Goal: Information Seeking & Learning: Find specific fact

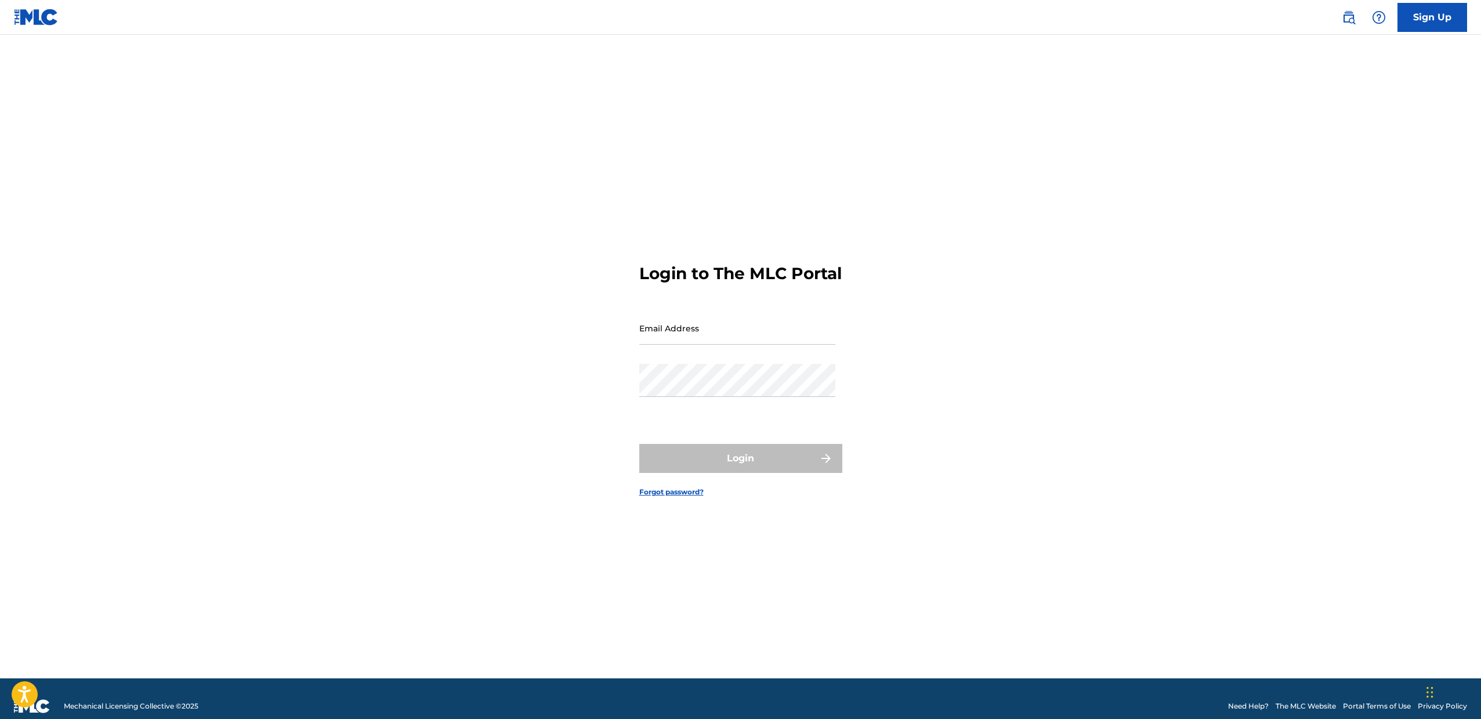
click at [713, 339] on input "Email Address" at bounding box center [737, 328] width 196 height 33
type input "[EMAIL_ADDRESS][DOMAIN_NAME]"
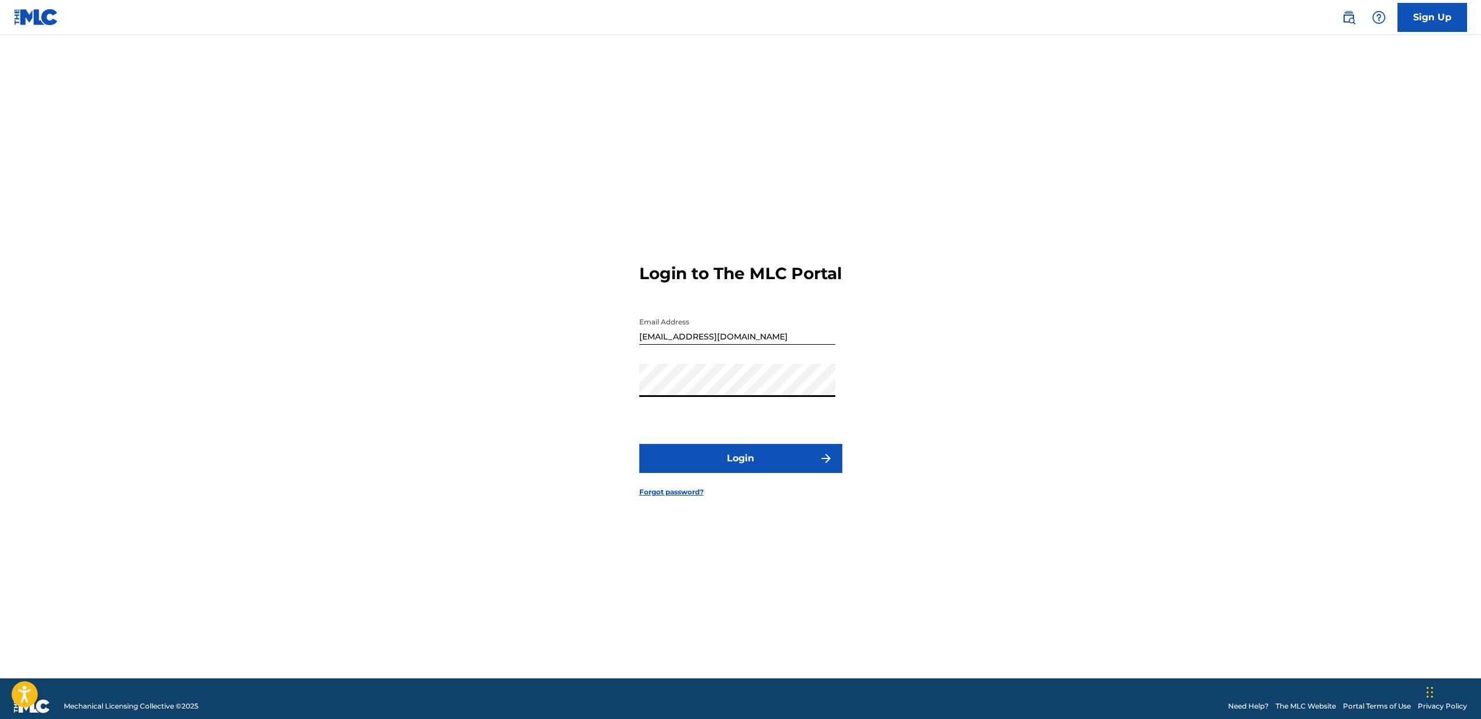
click at [639, 444] on button "Login" at bounding box center [740, 458] width 203 height 29
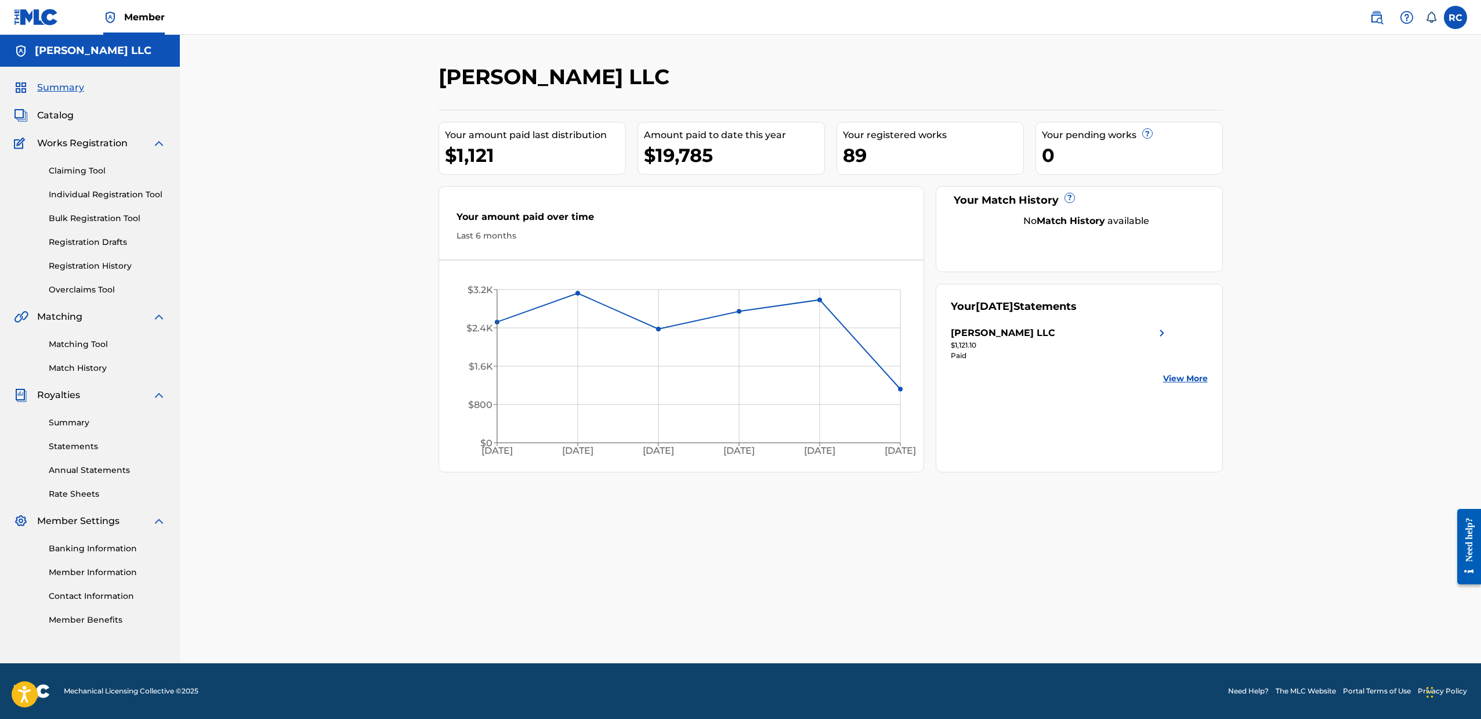
click at [64, 121] on span "Catalog" at bounding box center [55, 115] width 37 height 14
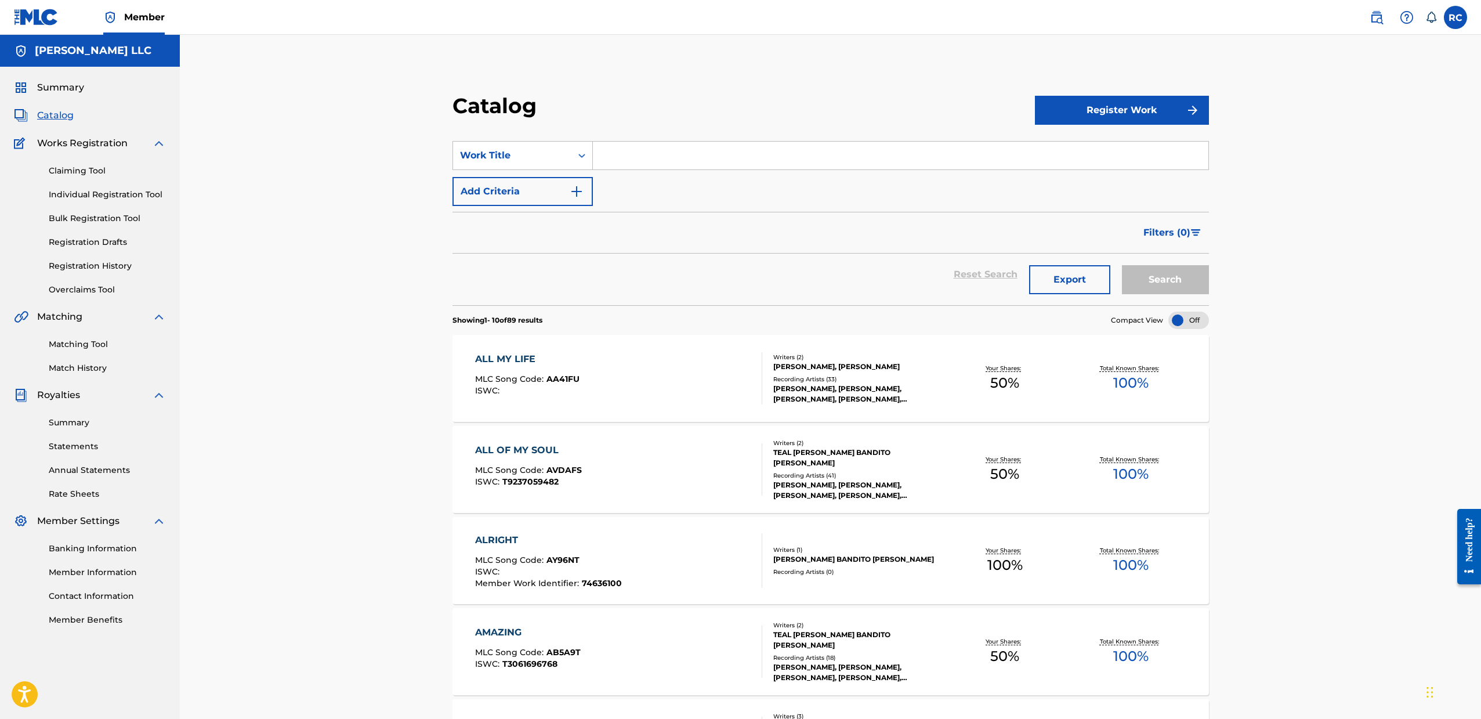
click at [638, 358] on div "ALL MY LIFE MLC Song Code : AA41FU ISWC :" at bounding box center [619, 378] width 288 height 52
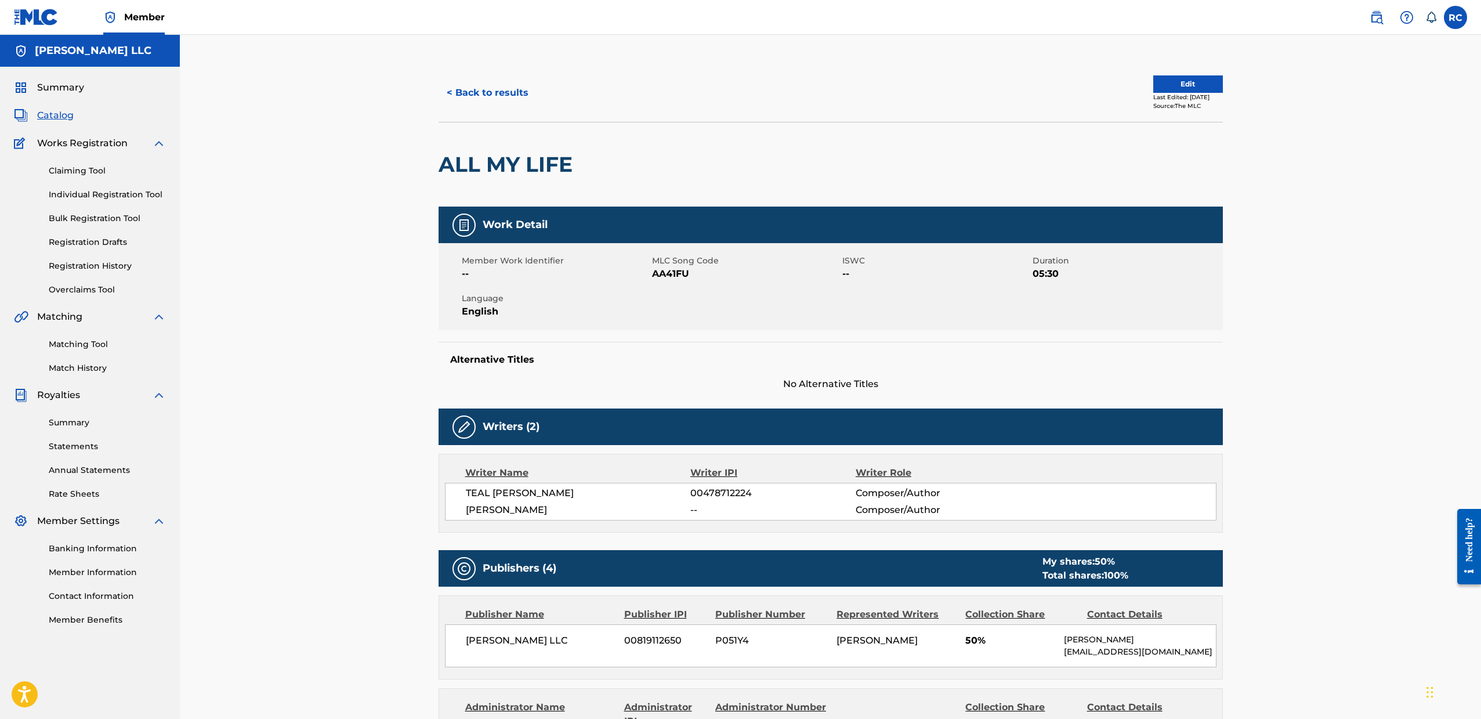
click at [55, 117] on span "Catalog" at bounding box center [55, 115] width 37 height 14
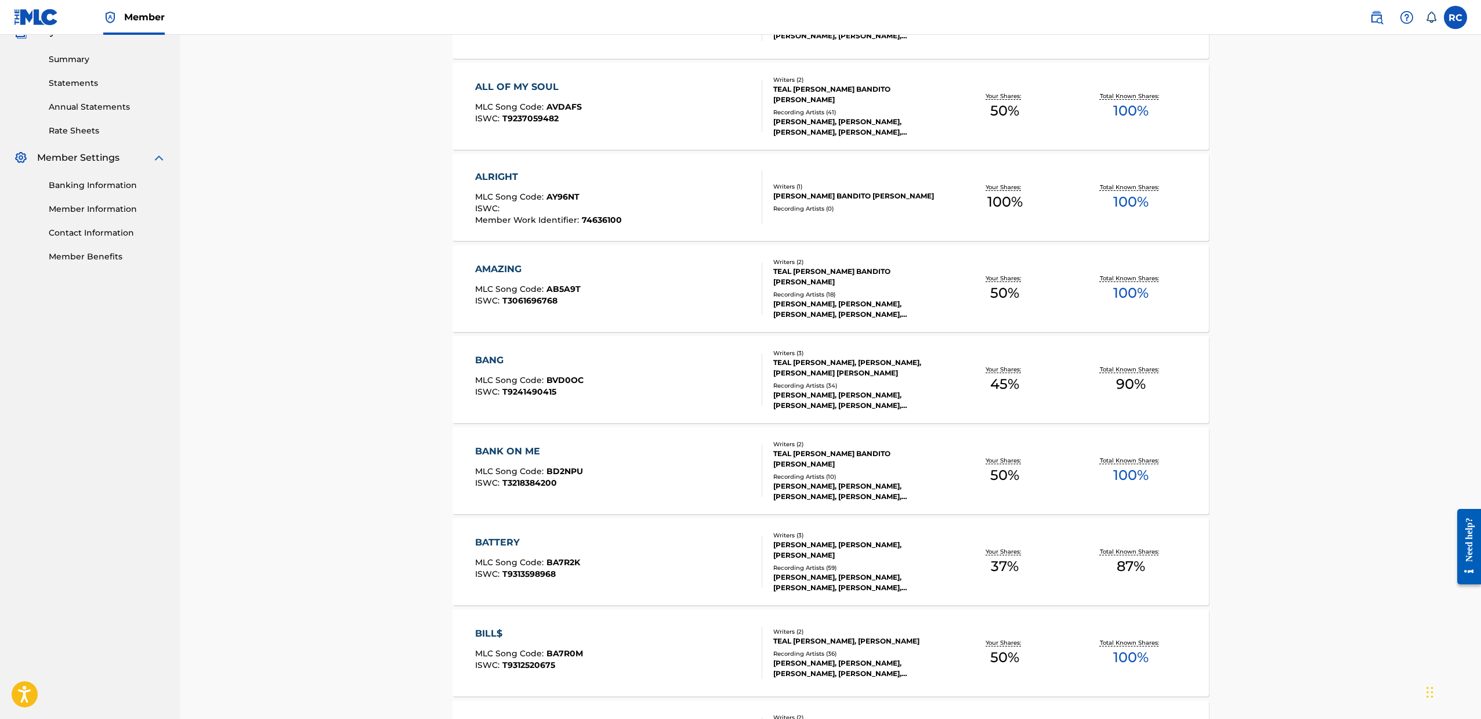
scroll to position [565, 0]
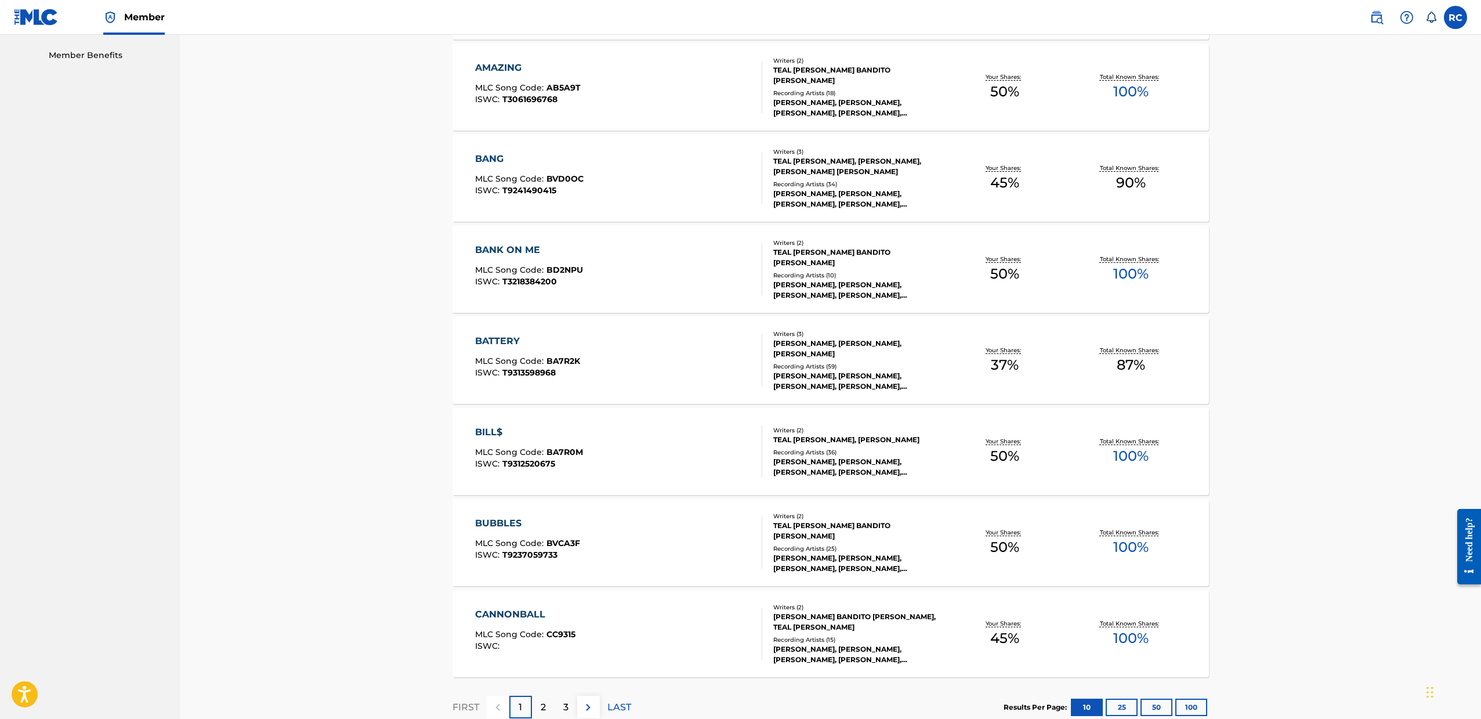
click at [560, 368] on div "ISWC : T9313598968" at bounding box center [527, 372] width 105 height 9
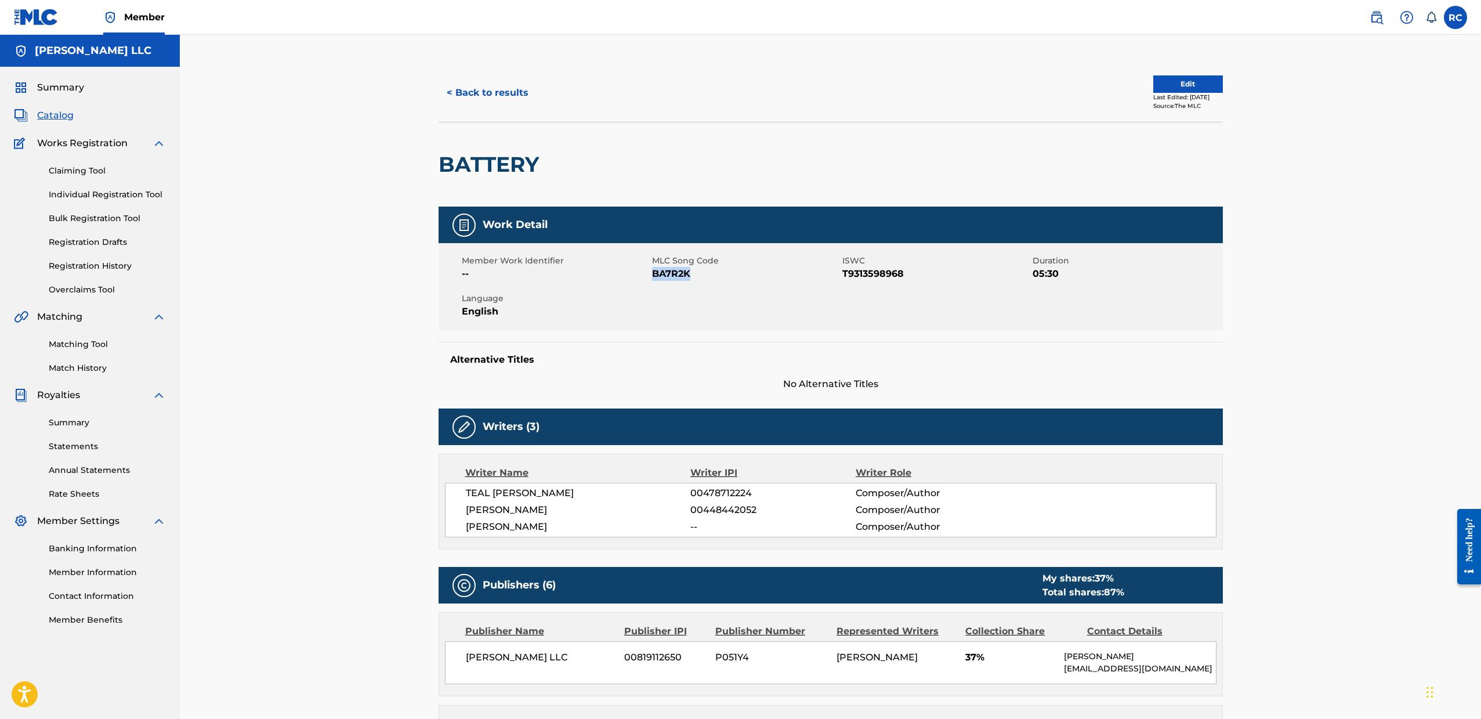
drag, startPoint x: 694, startPoint y: 273, endPoint x: 654, endPoint y: 274, distance: 40.1
click at [654, 274] on span "BA7R2K" at bounding box center [745, 274] width 187 height 14
copy span "BA7R2K"
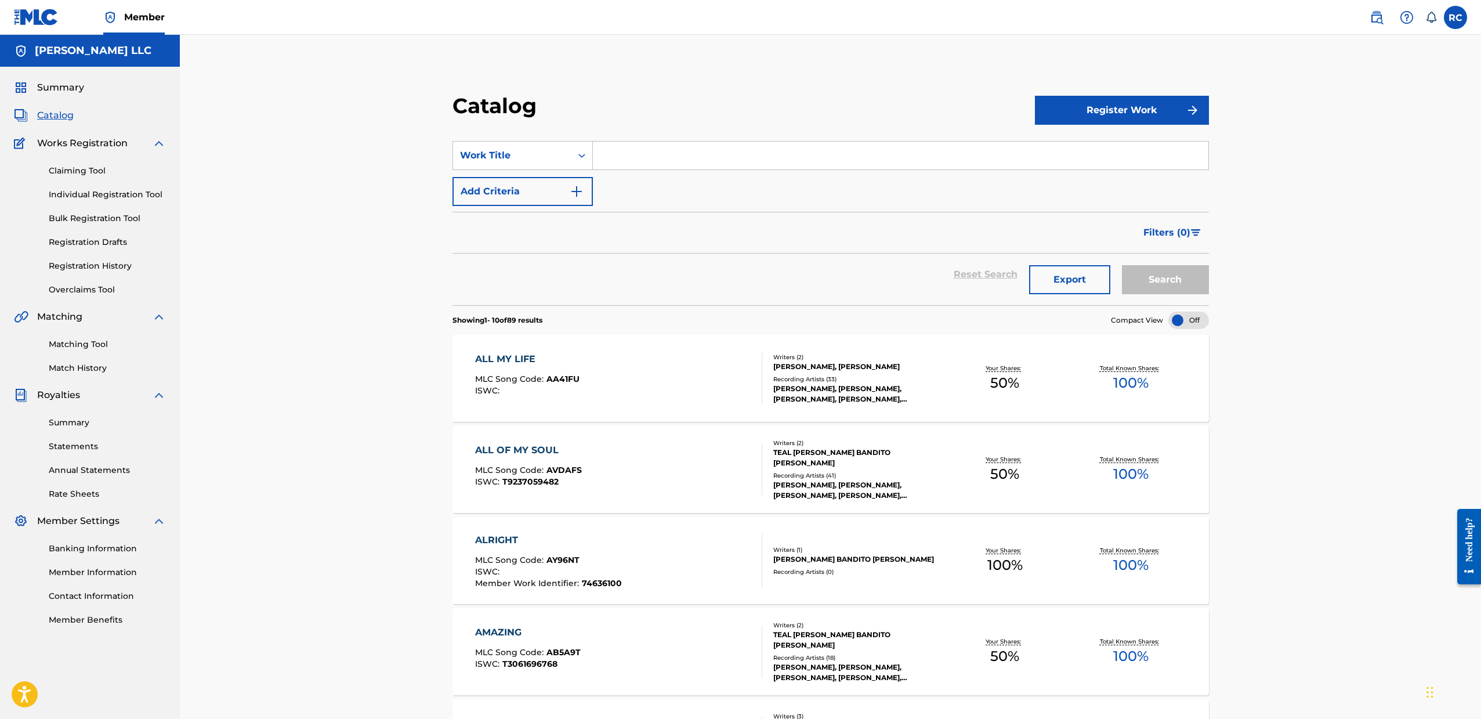
click at [65, 121] on span "Catalog" at bounding box center [55, 115] width 37 height 14
click at [522, 354] on div "ALL MY LIFE" at bounding box center [527, 359] width 104 height 14
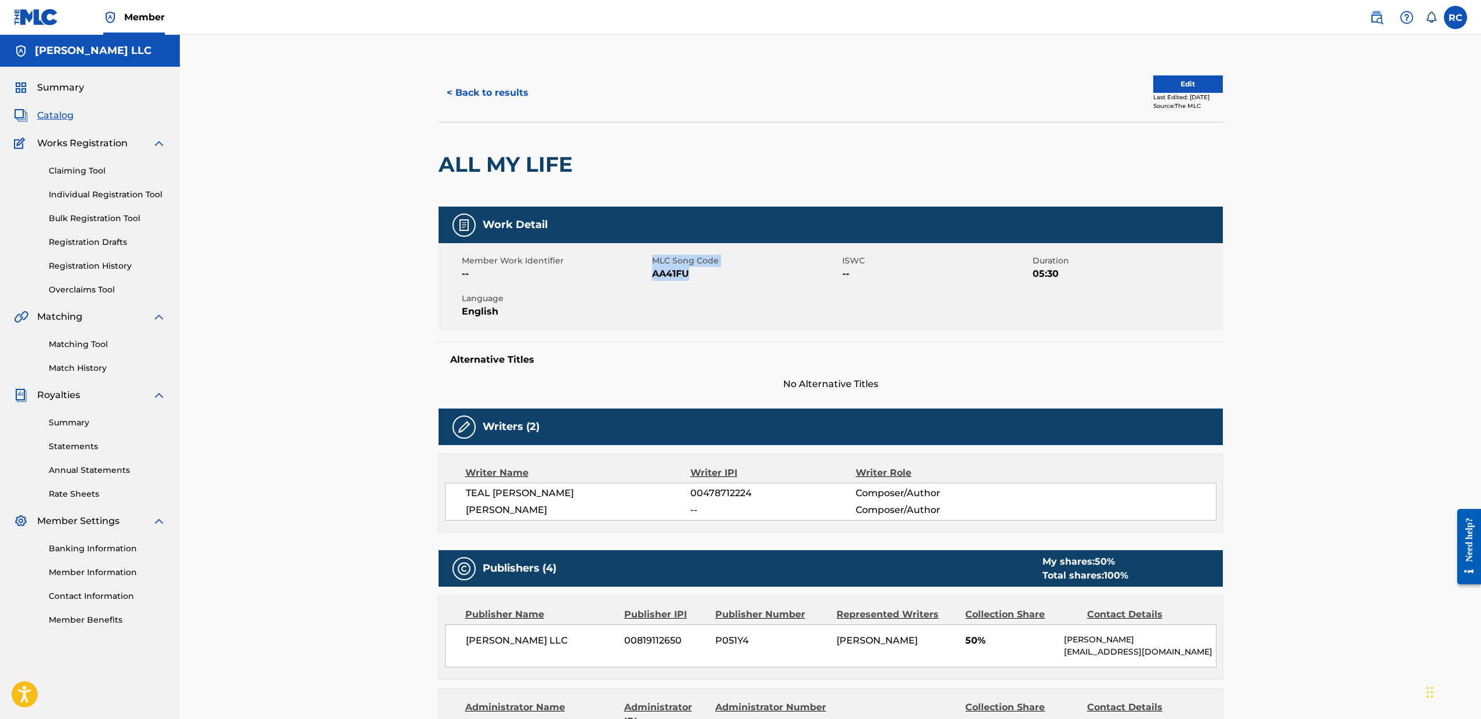
drag, startPoint x: 695, startPoint y: 274, endPoint x: 652, endPoint y: 272, distance: 43.6
click at [652, 272] on span "AA41FU" at bounding box center [745, 274] width 187 height 14
click at [671, 274] on span "AA41FU" at bounding box center [745, 274] width 187 height 14
drag, startPoint x: 694, startPoint y: 274, endPoint x: 652, endPoint y: 273, distance: 41.8
click at [652, 273] on span "AA41FU" at bounding box center [745, 274] width 187 height 14
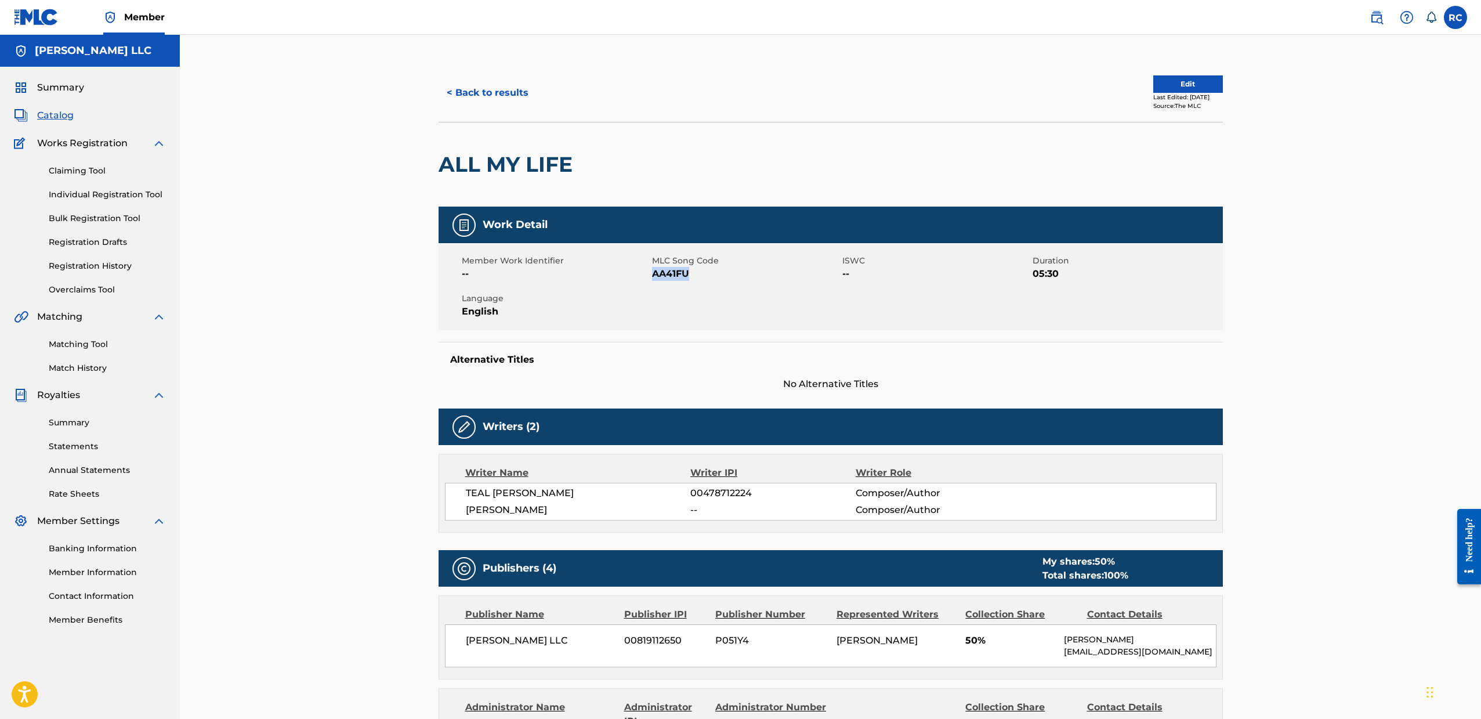
copy span "AA41FU"
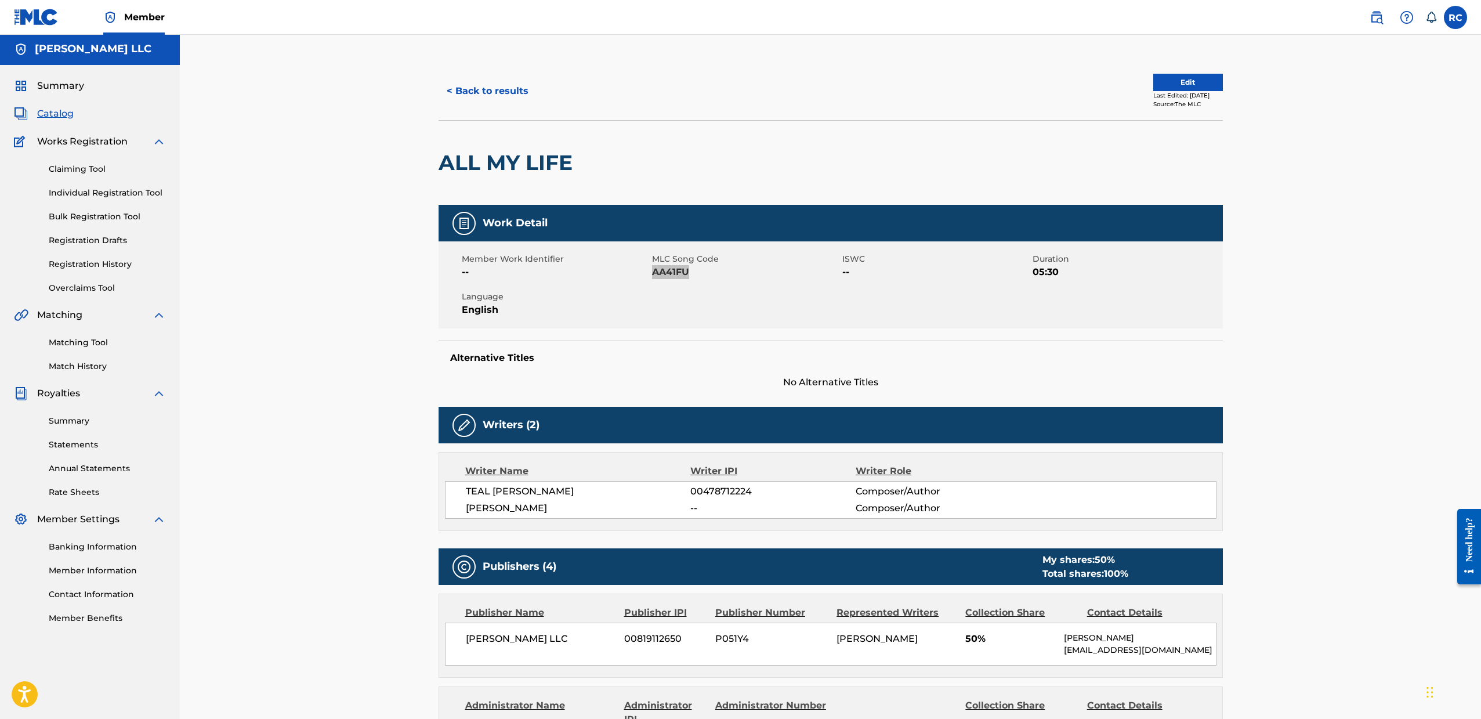
scroll to position [2, 0]
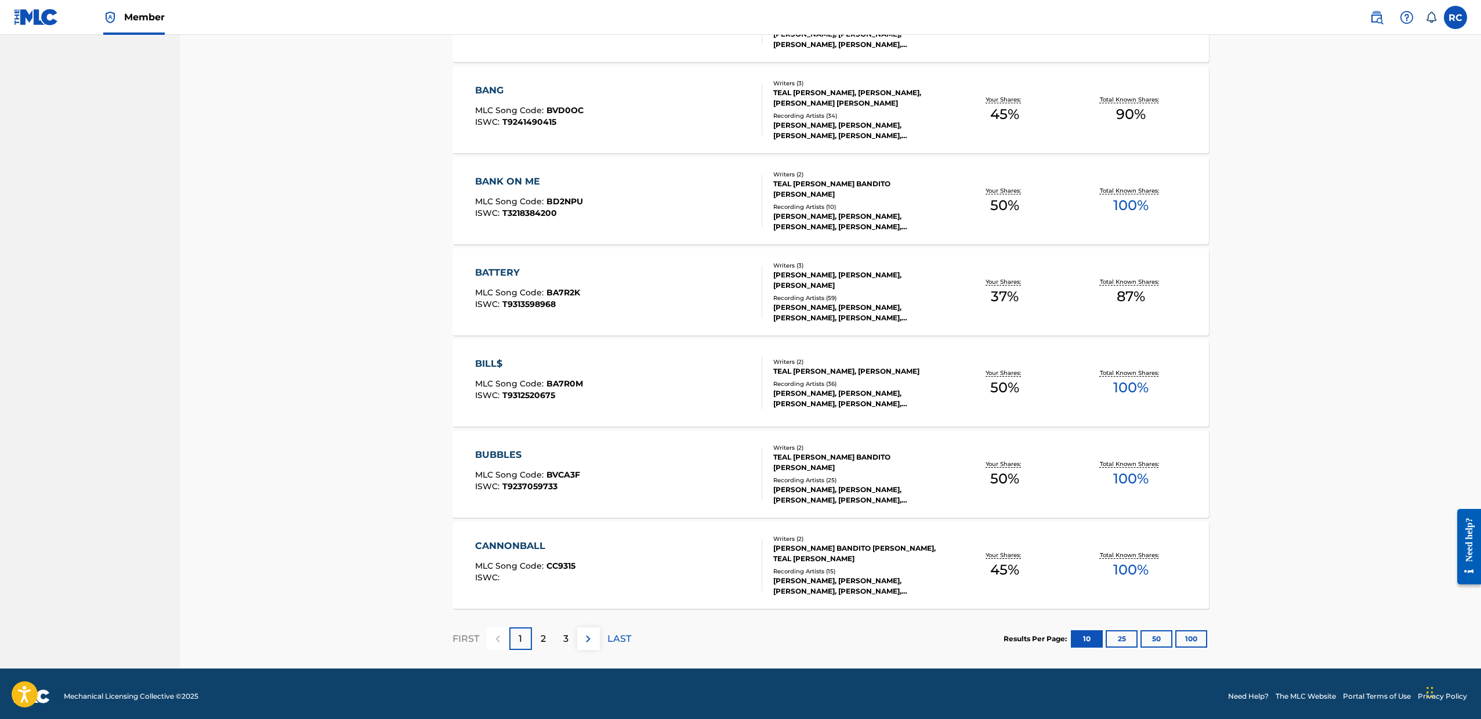
scroll to position [638, 0]
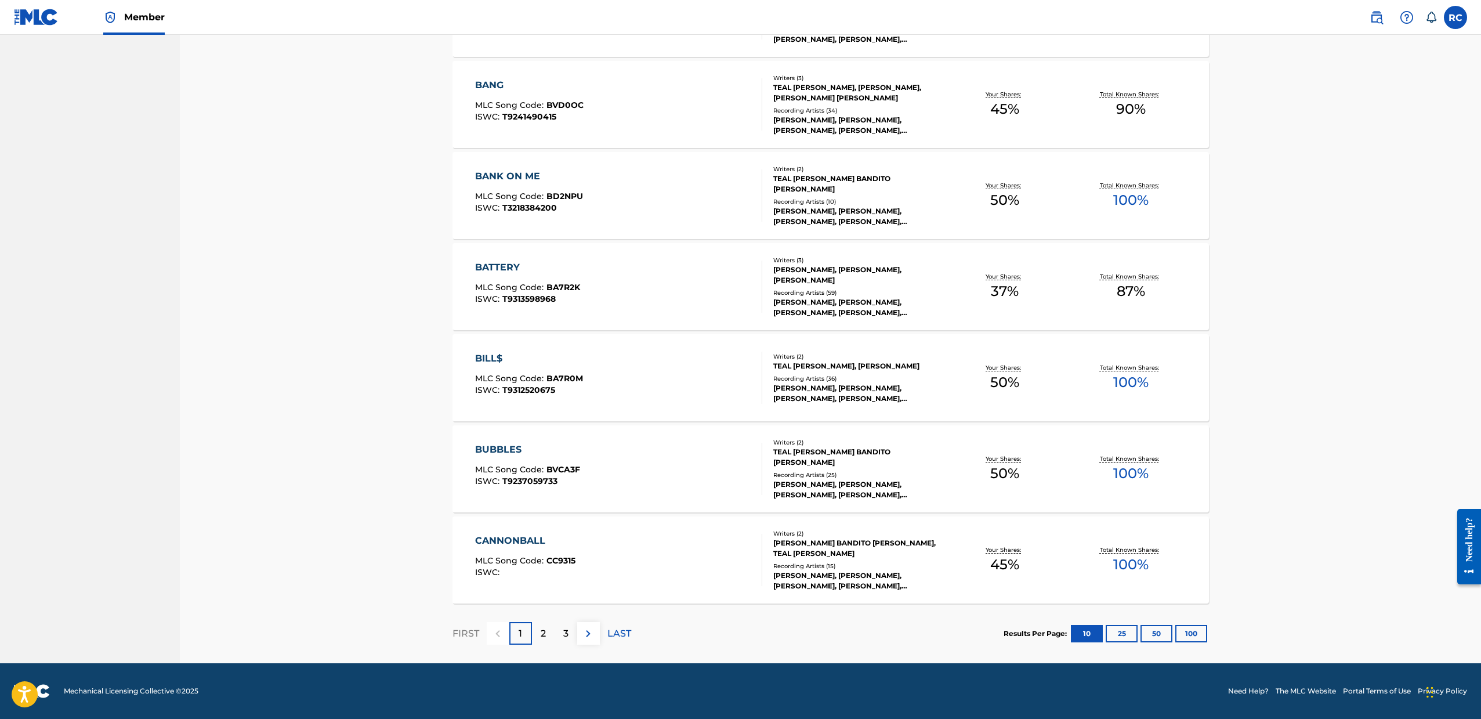
click at [563, 469] on span "BVCA3F" at bounding box center [564, 469] width 34 height 10
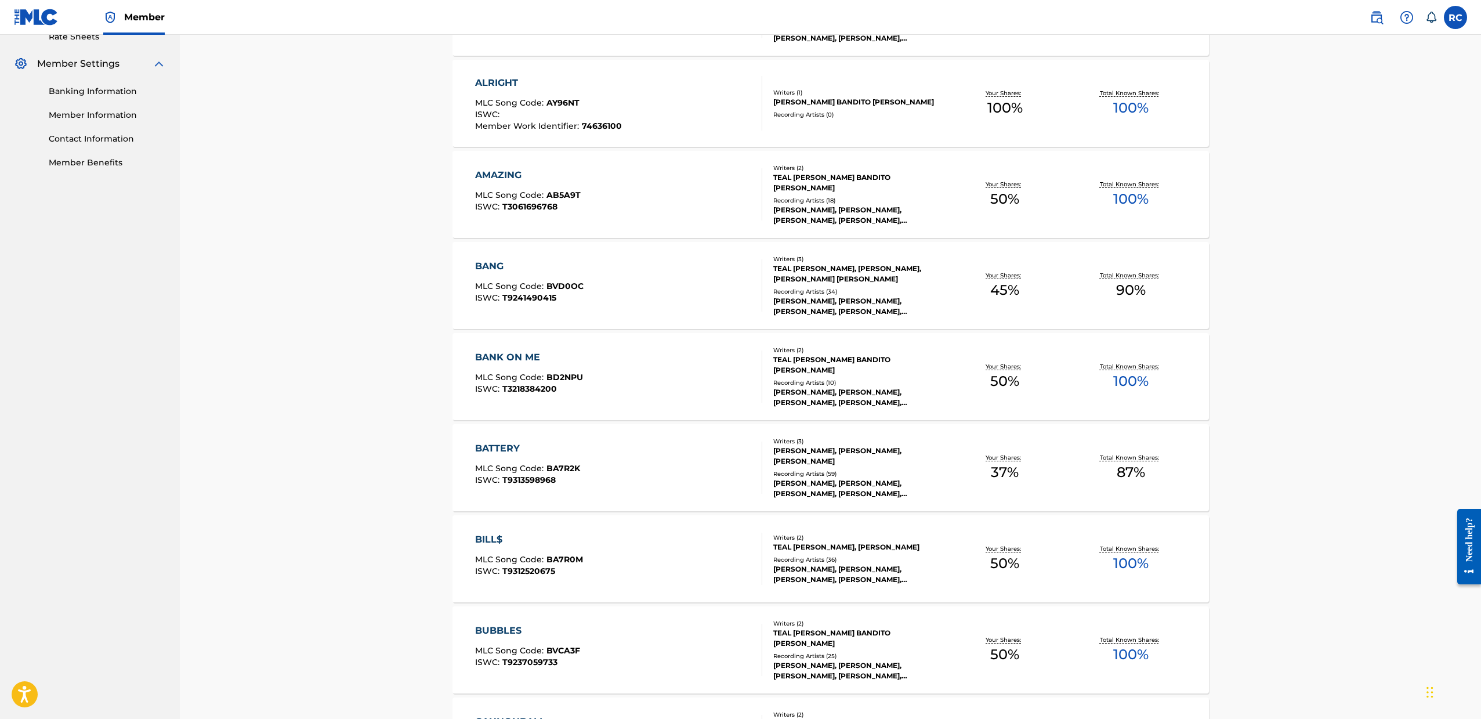
scroll to position [638, 0]
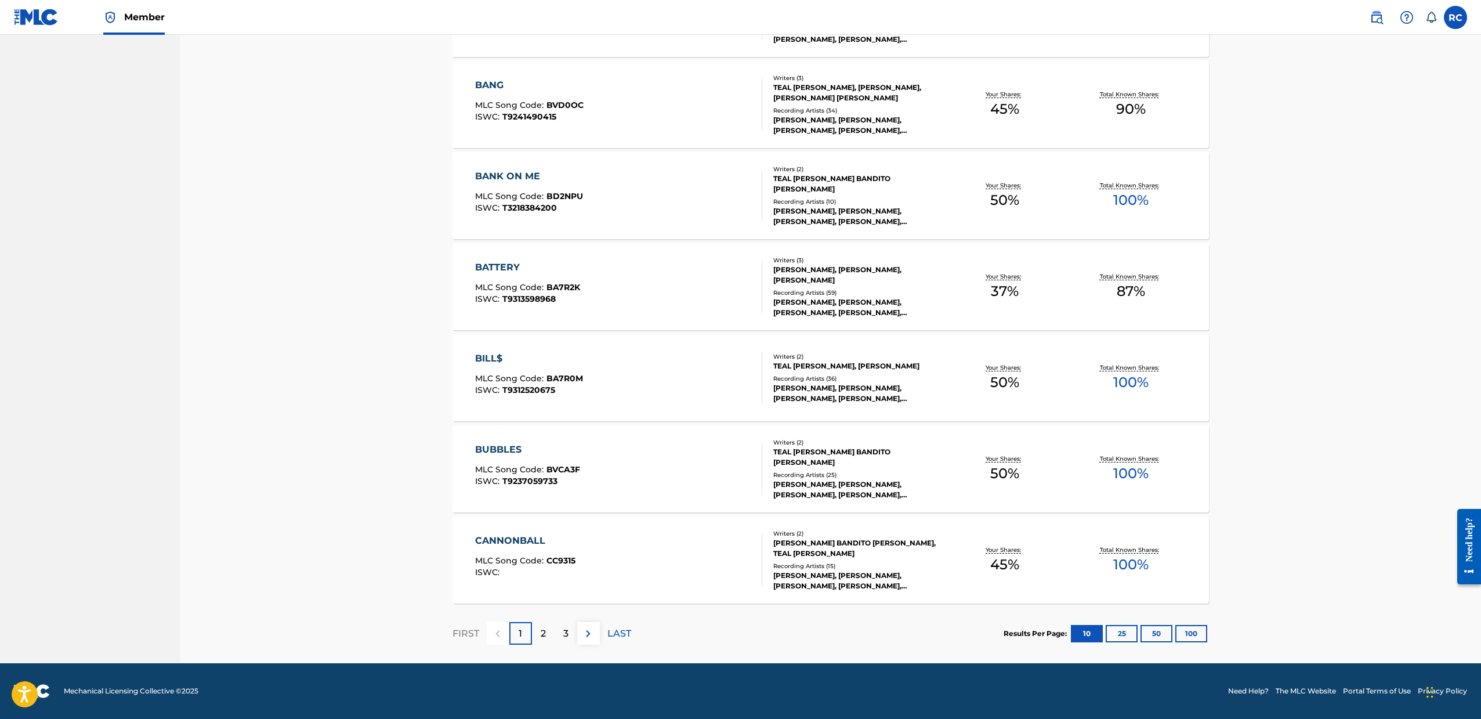
click at [542, 633] on p "2" at bounding box center [543, 634] width 5 height 14
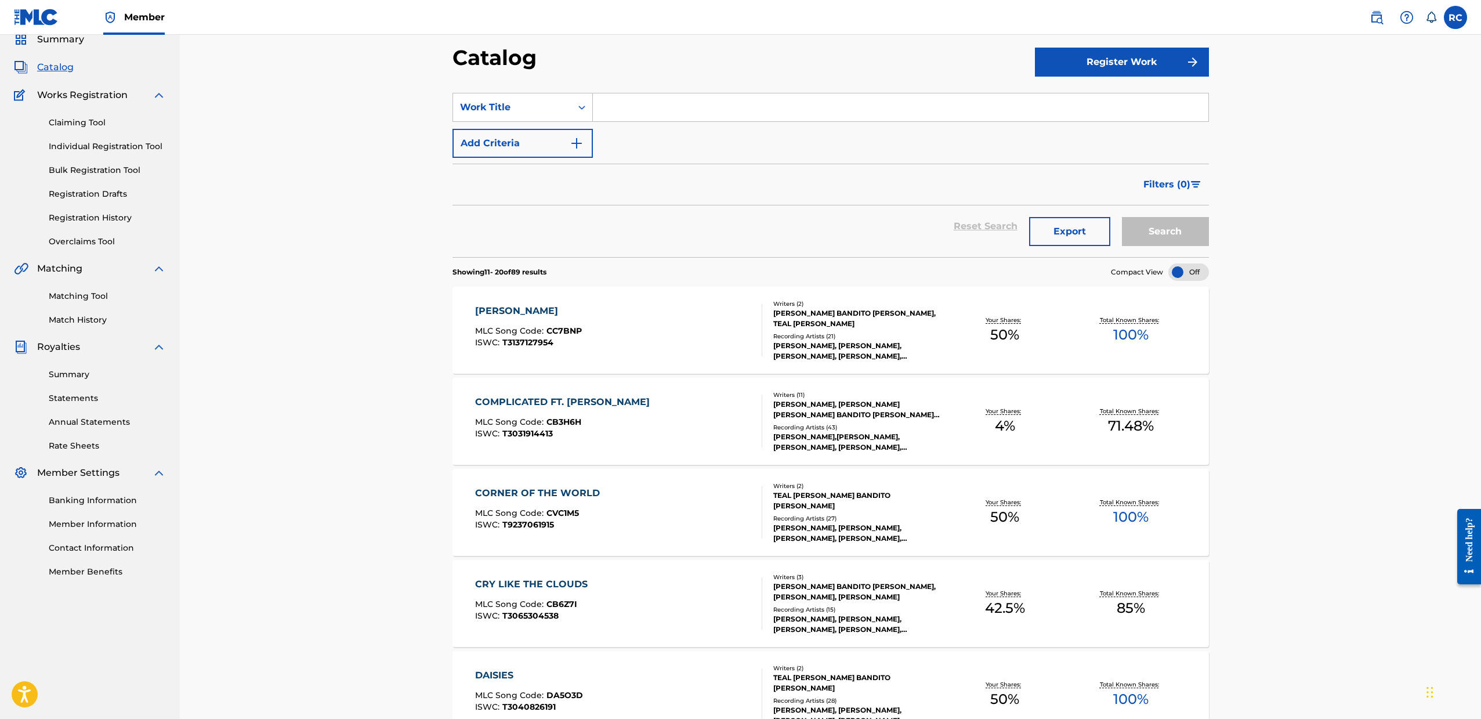
scroll to position [176, 0]
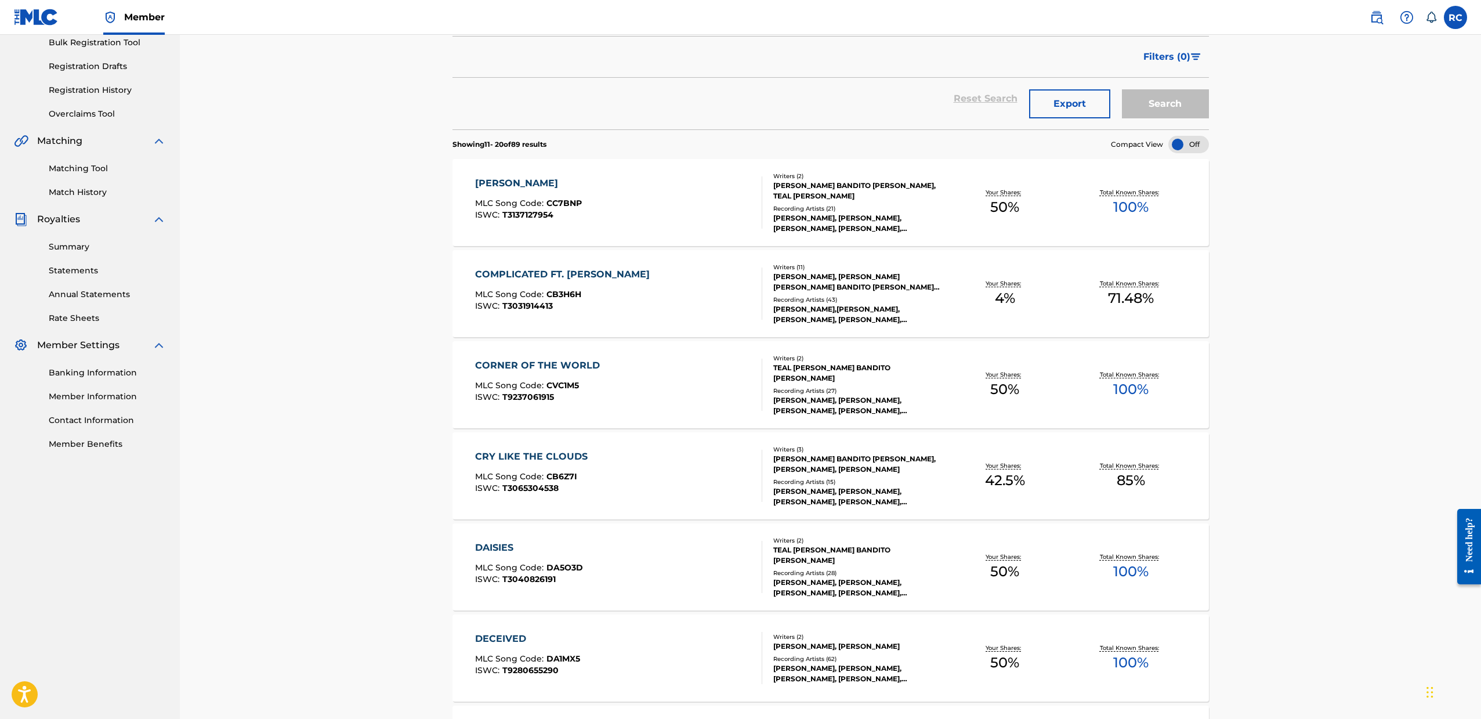
click at [603, 464] on div "CRY LIKE THE CLOUDS MLC Song Code : CB6Z7I ISWC : T3065304538" at bounding box center [619, 476] width 288 height 52
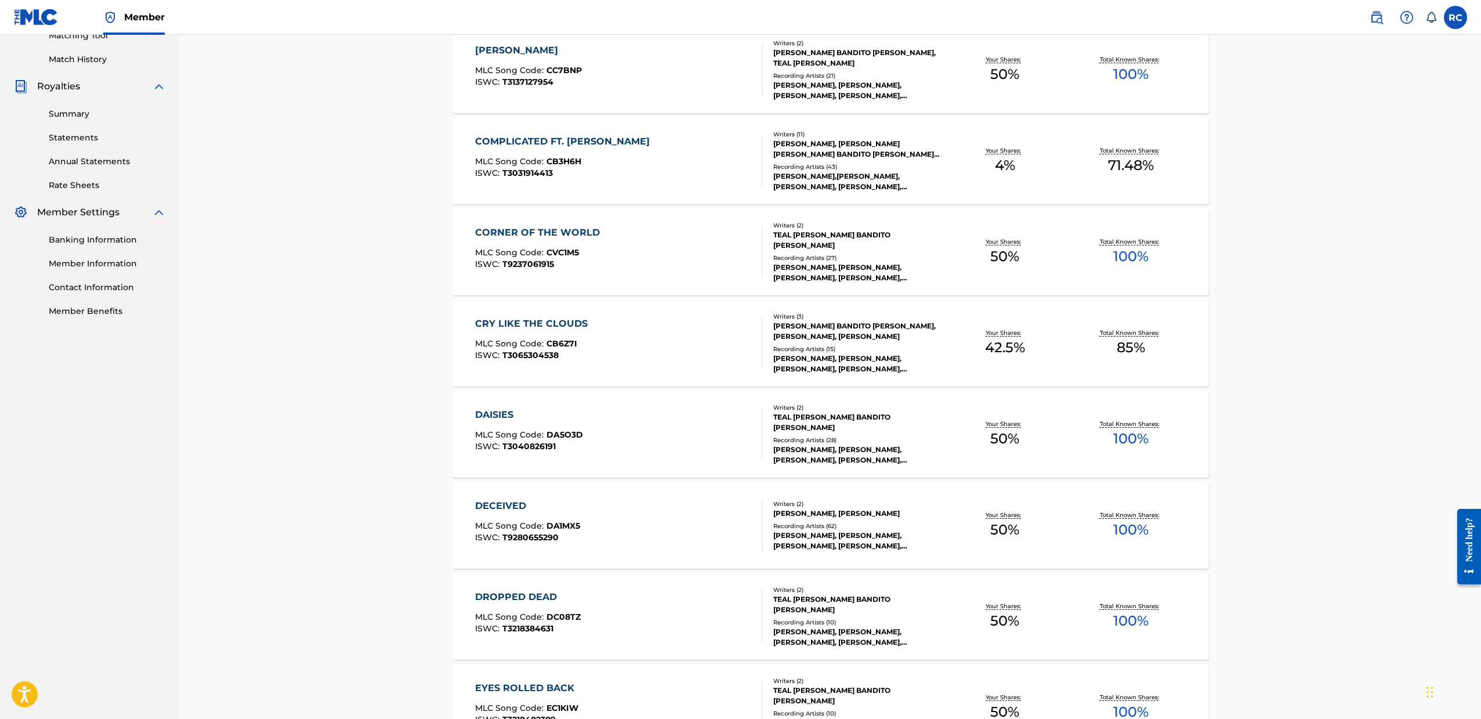
scroll to position [360, 0]
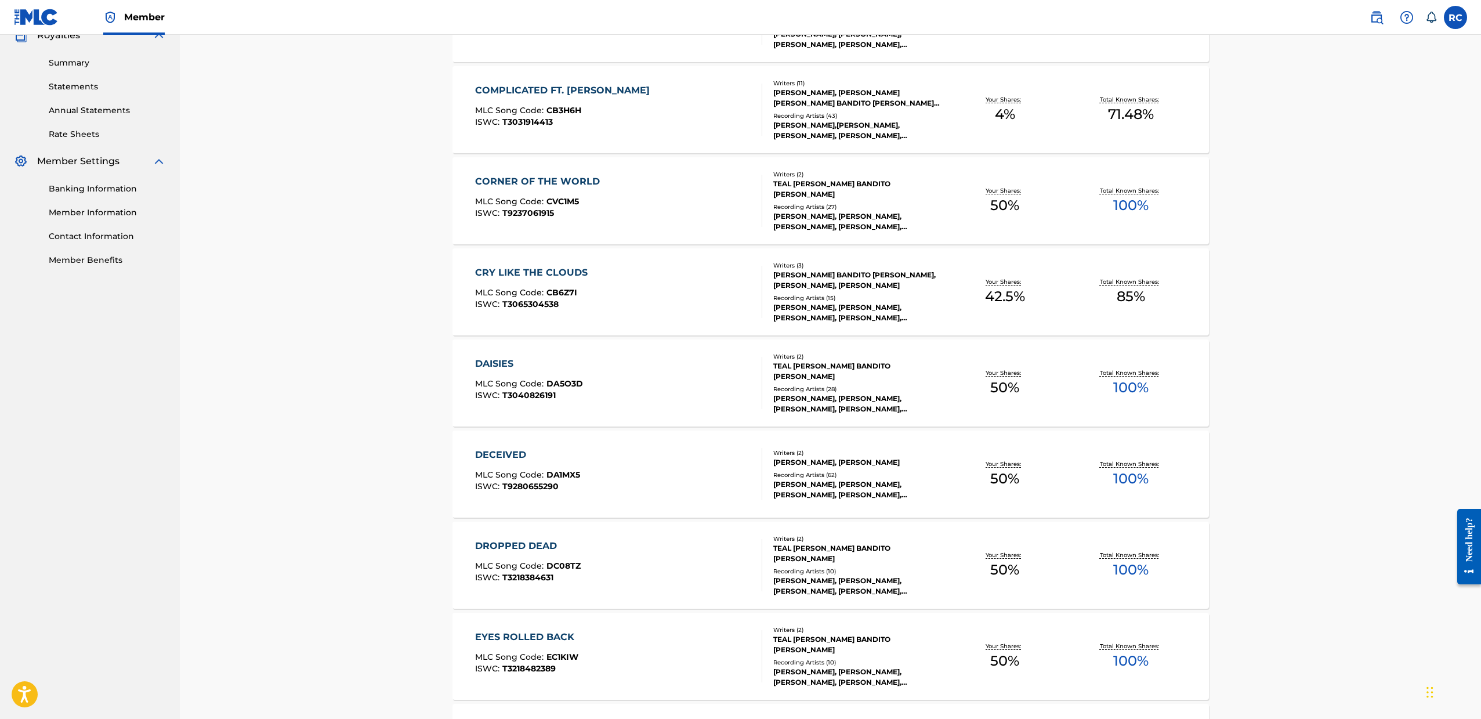
click at [596, 390] on div "DAISIES MLC Song Code : DA5O3D ISWC : T3040826191" at bounding box center [619, 383] width 288 height 52
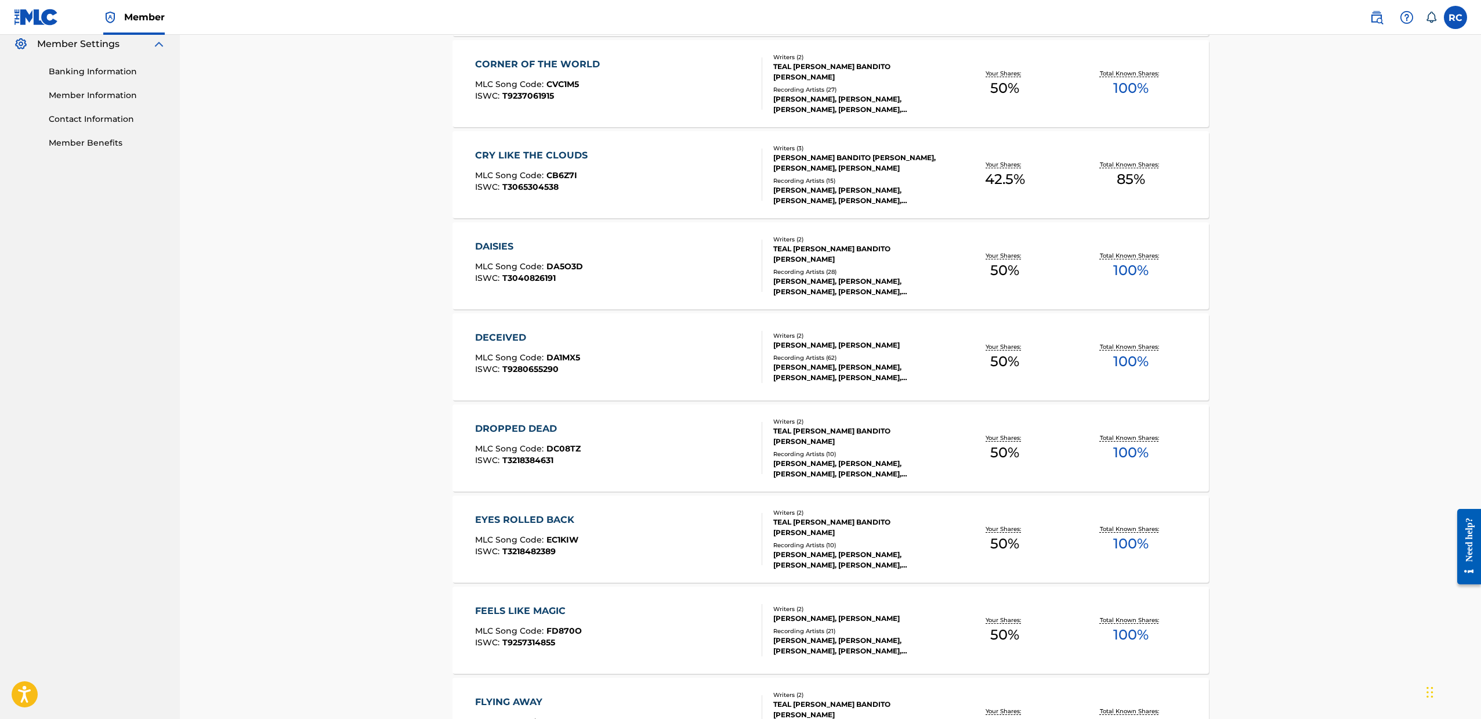
scroll to position [638, 0]
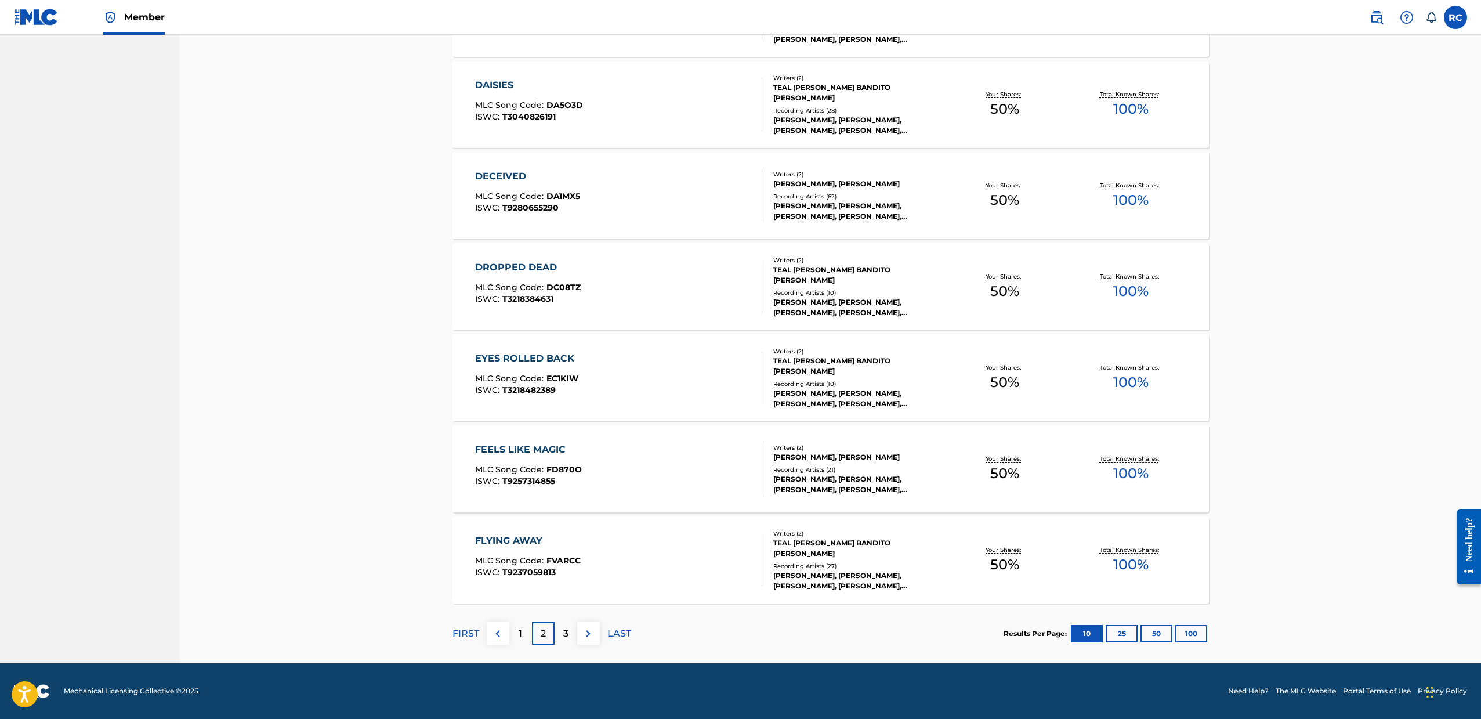
click at [569, 635] on div "3" at bounding box center [566, 633] width 23 height 23
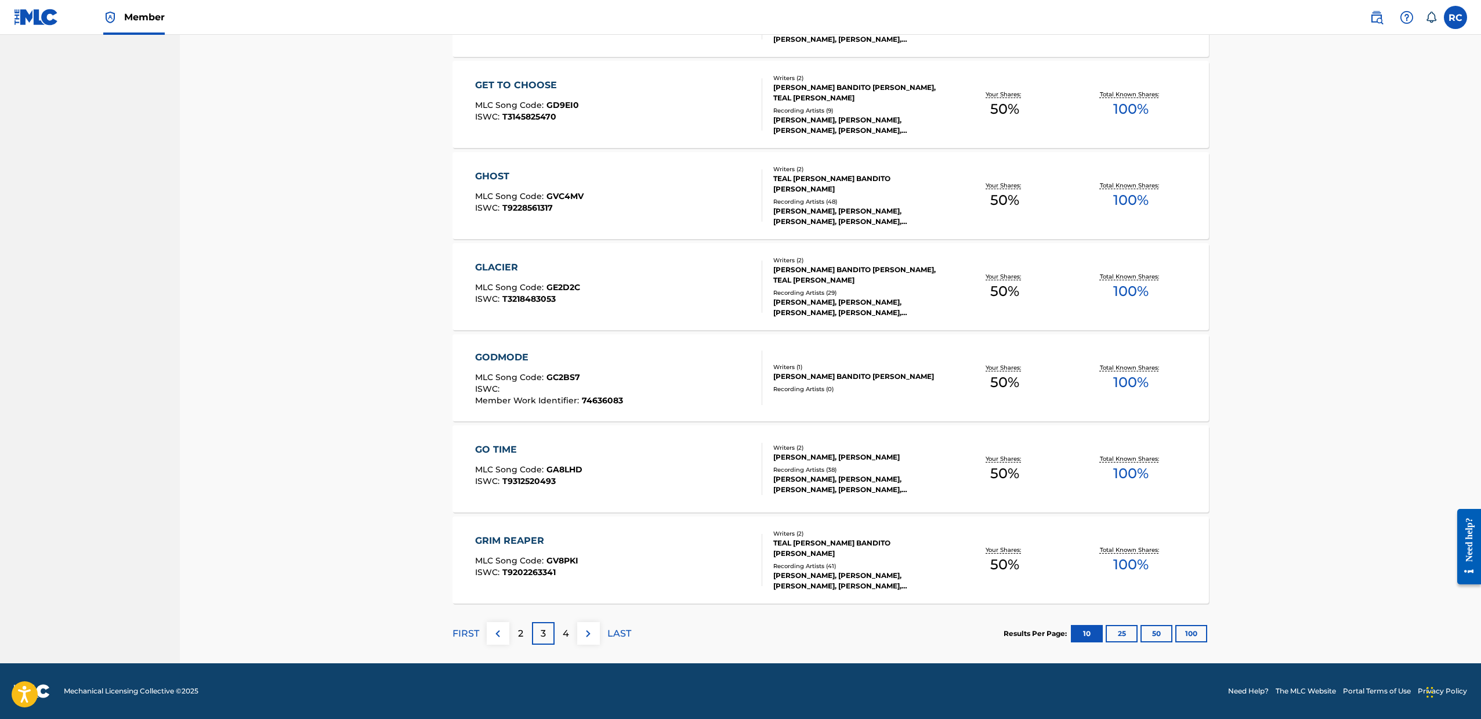
click at [567, 634] on p "4" at bounding box center [566, 634] width 6 height 14
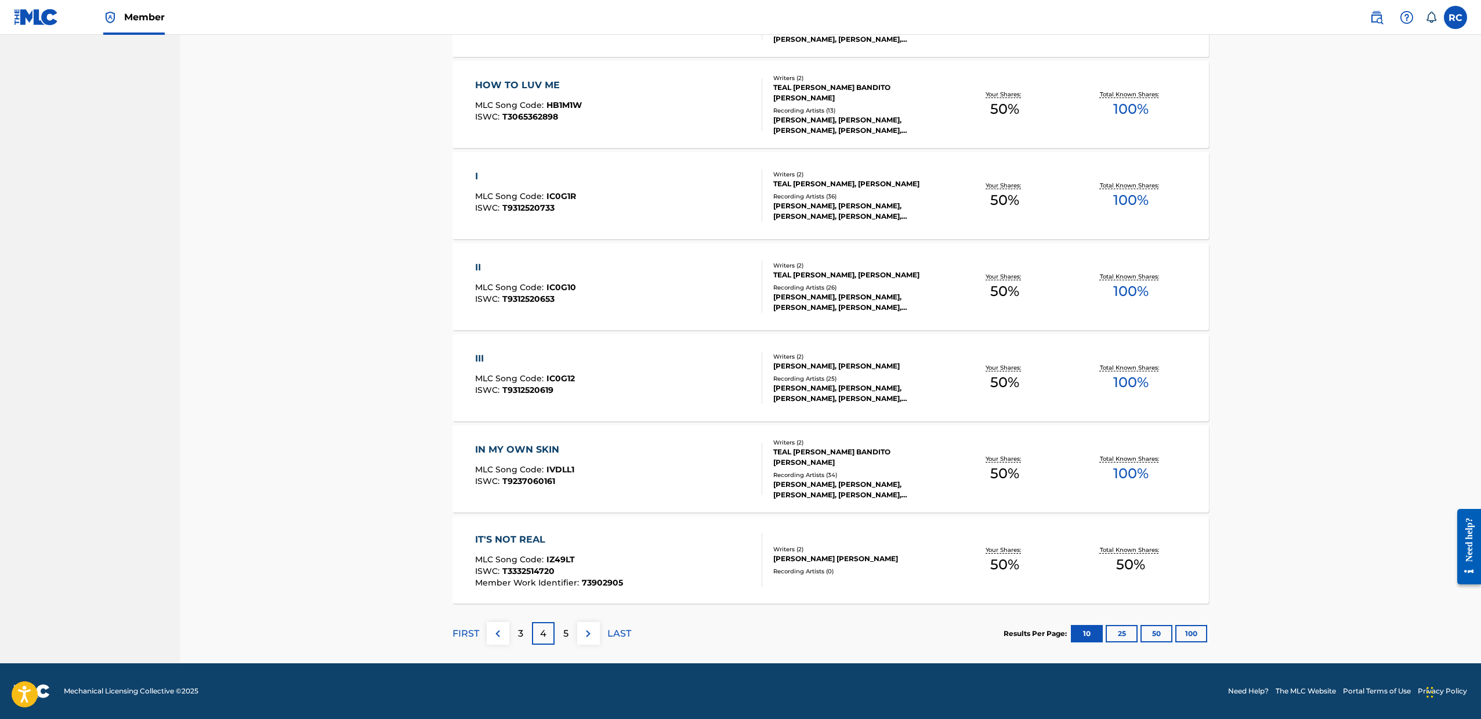
click at [569, 635] on div "5" at bounding box center [566, 633] width 23 height 23
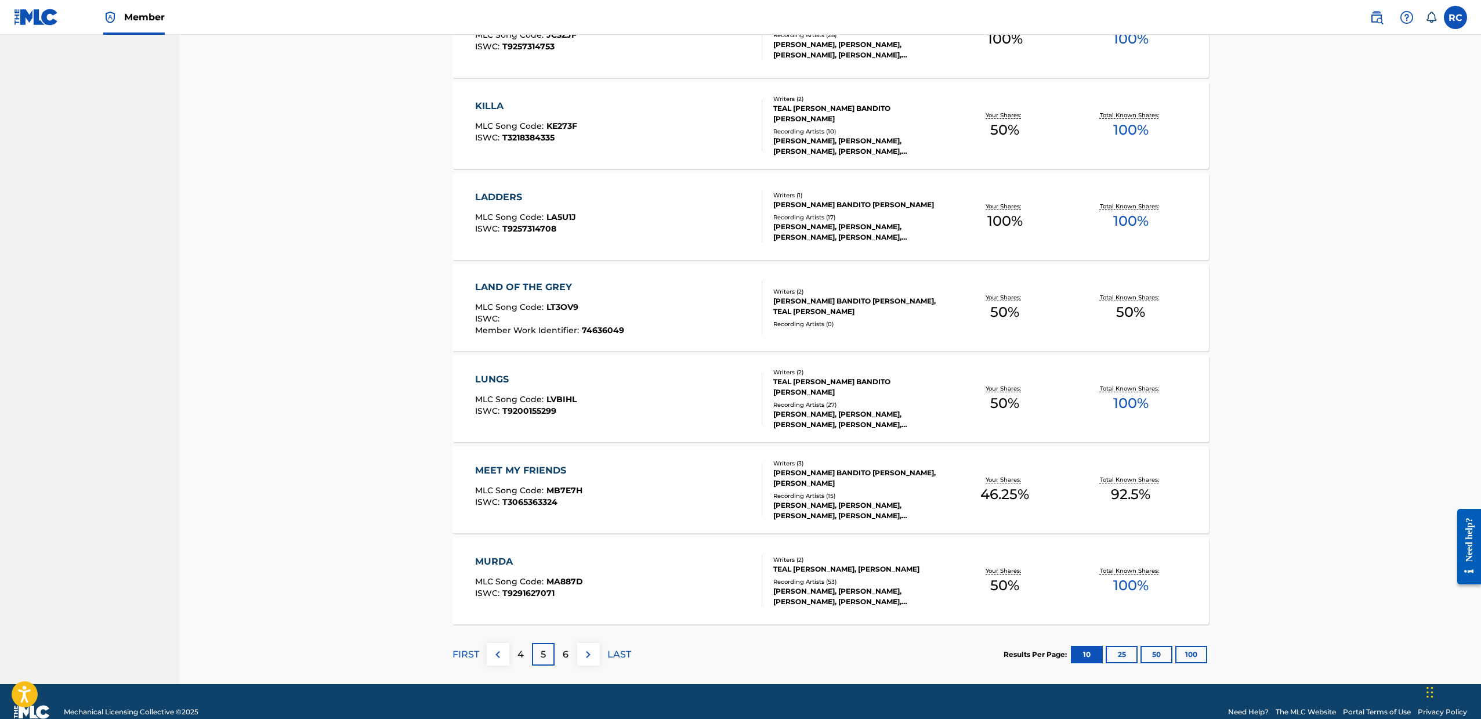
scroll to position [616, 0]
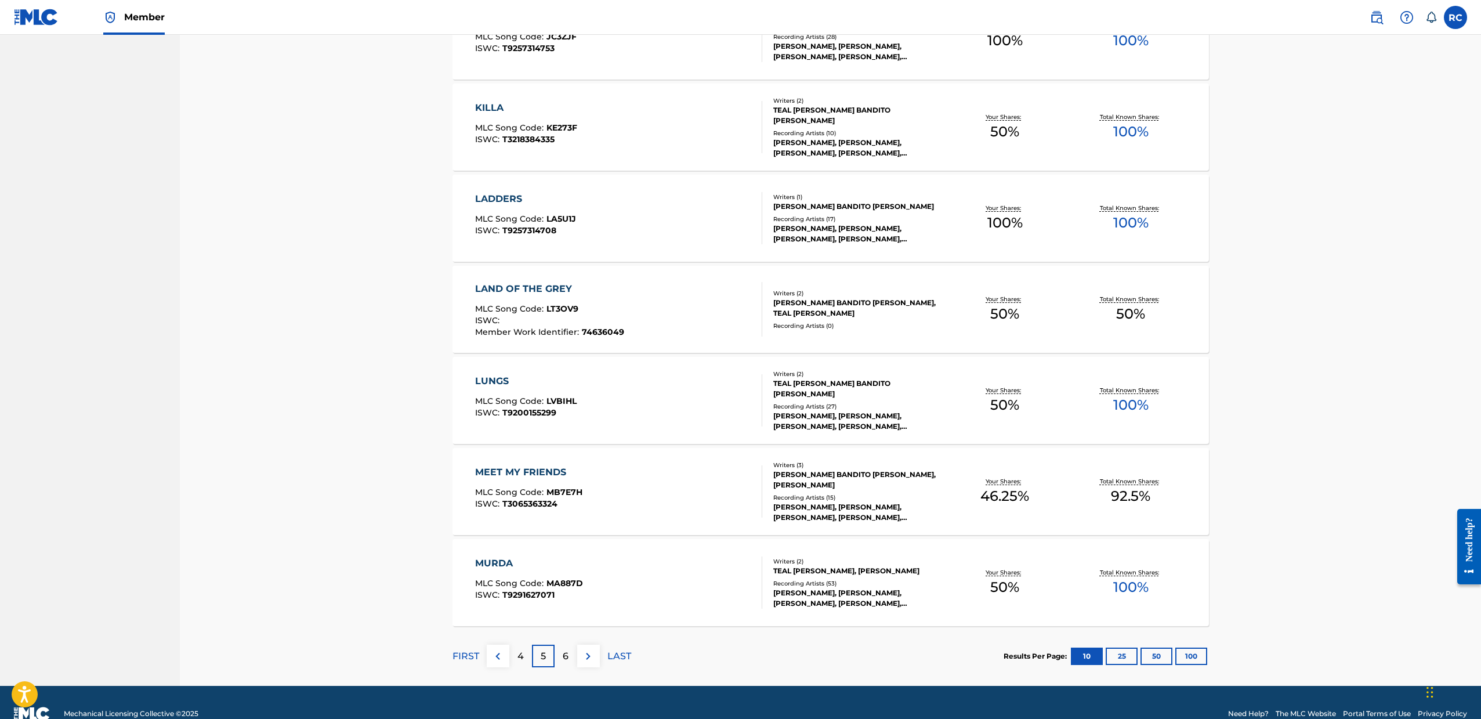
click at [567, 659] on p "6" at bounding box center [566, 656] width 6 height 14
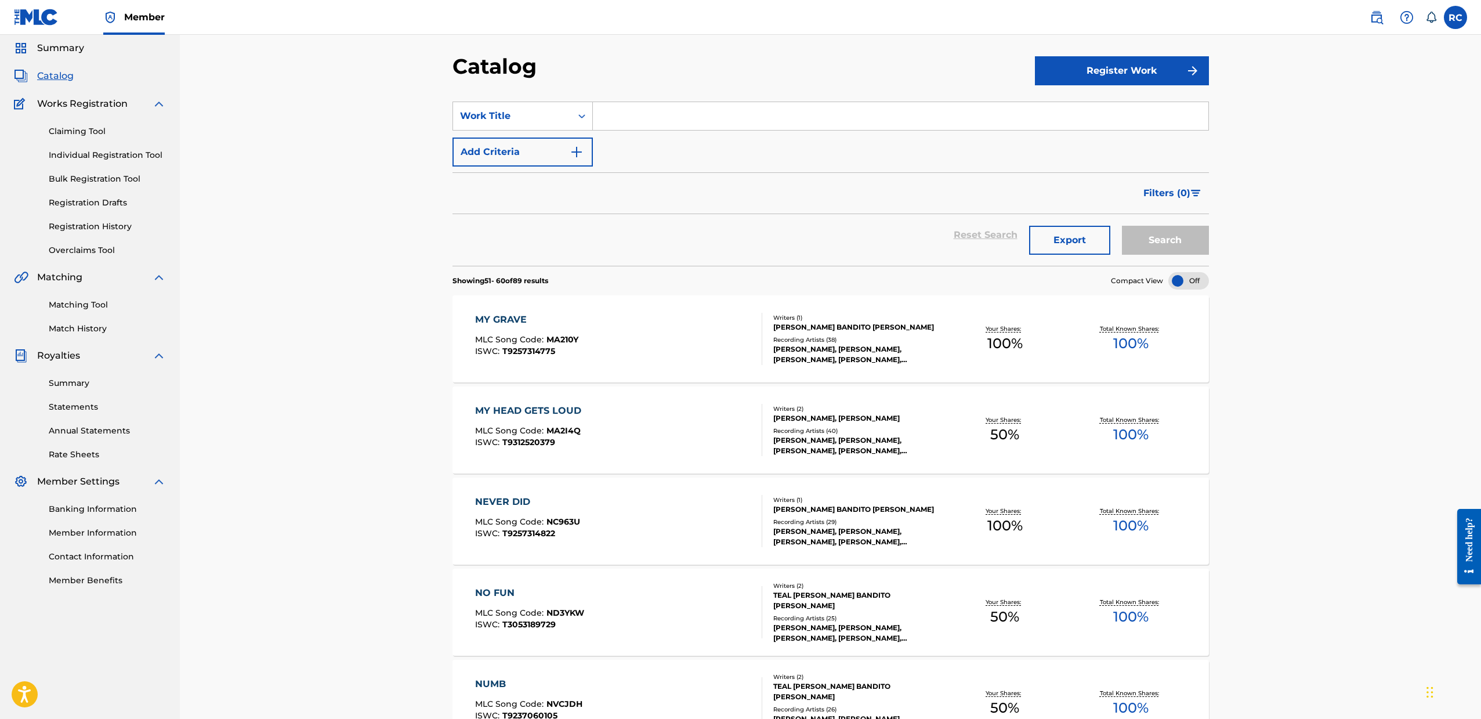
scroll to position [158, 0]
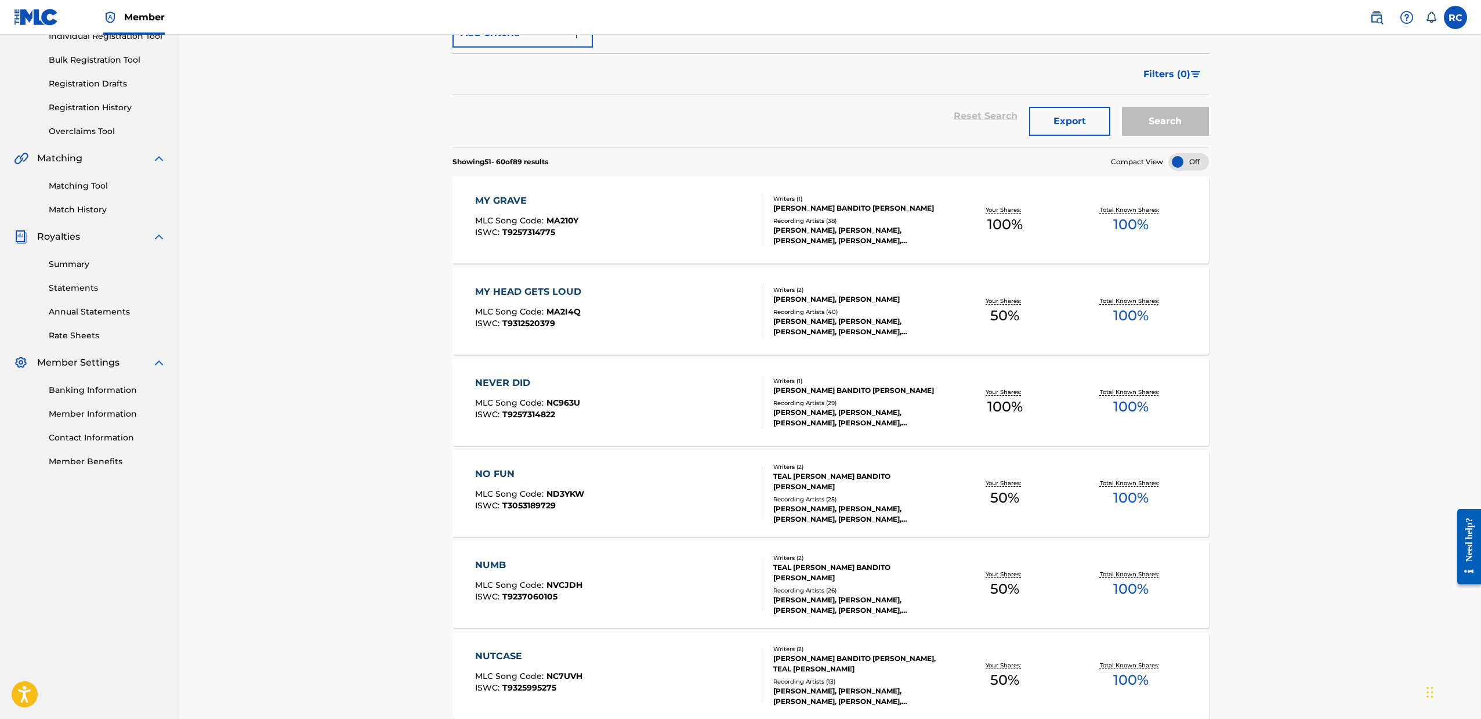
click at [600, 301] on div "MY HEAD GETS LOUD MLC Song Code : MA2I4Q ISWC : T9312520379" at bounding box center [619, 311] width 288 height 52
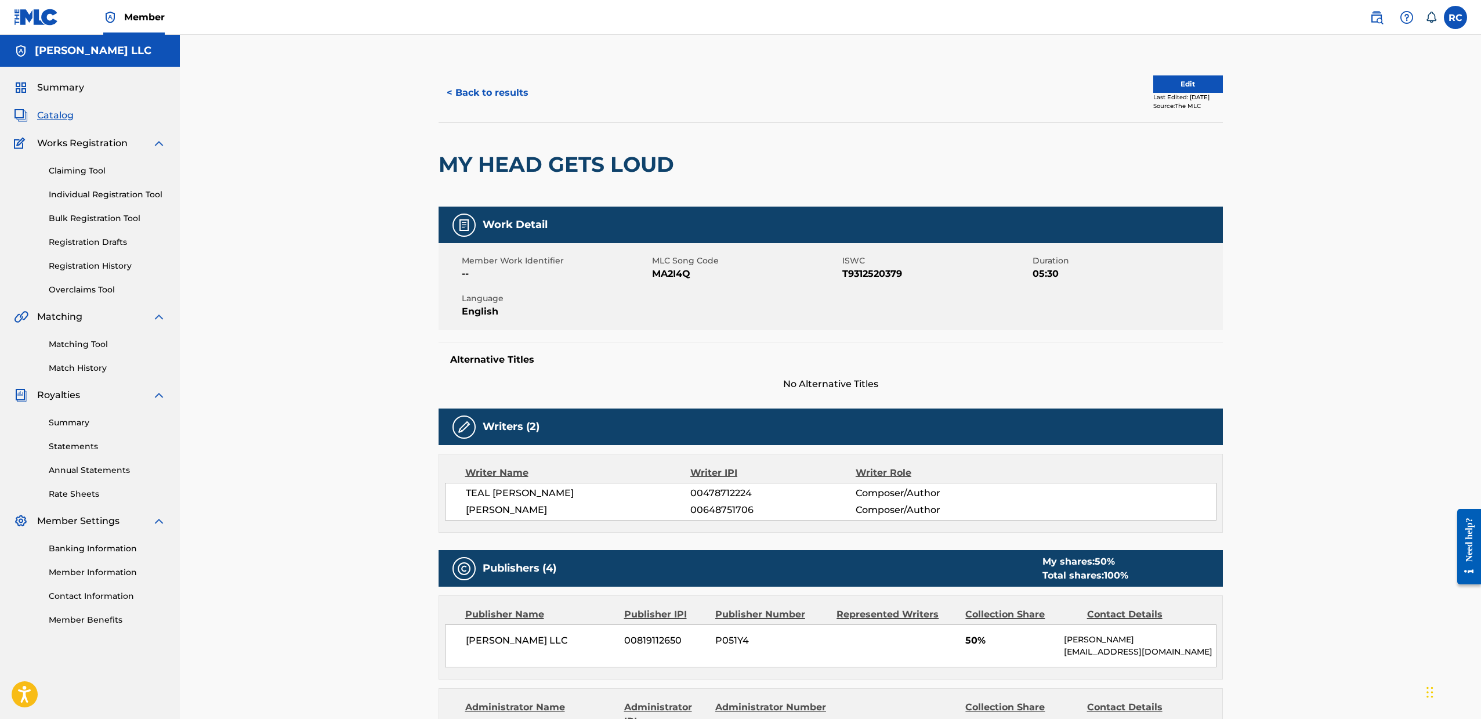
click at [59, 115] on span "Catalog" at bounding box center [55, 115] width 37 height 14
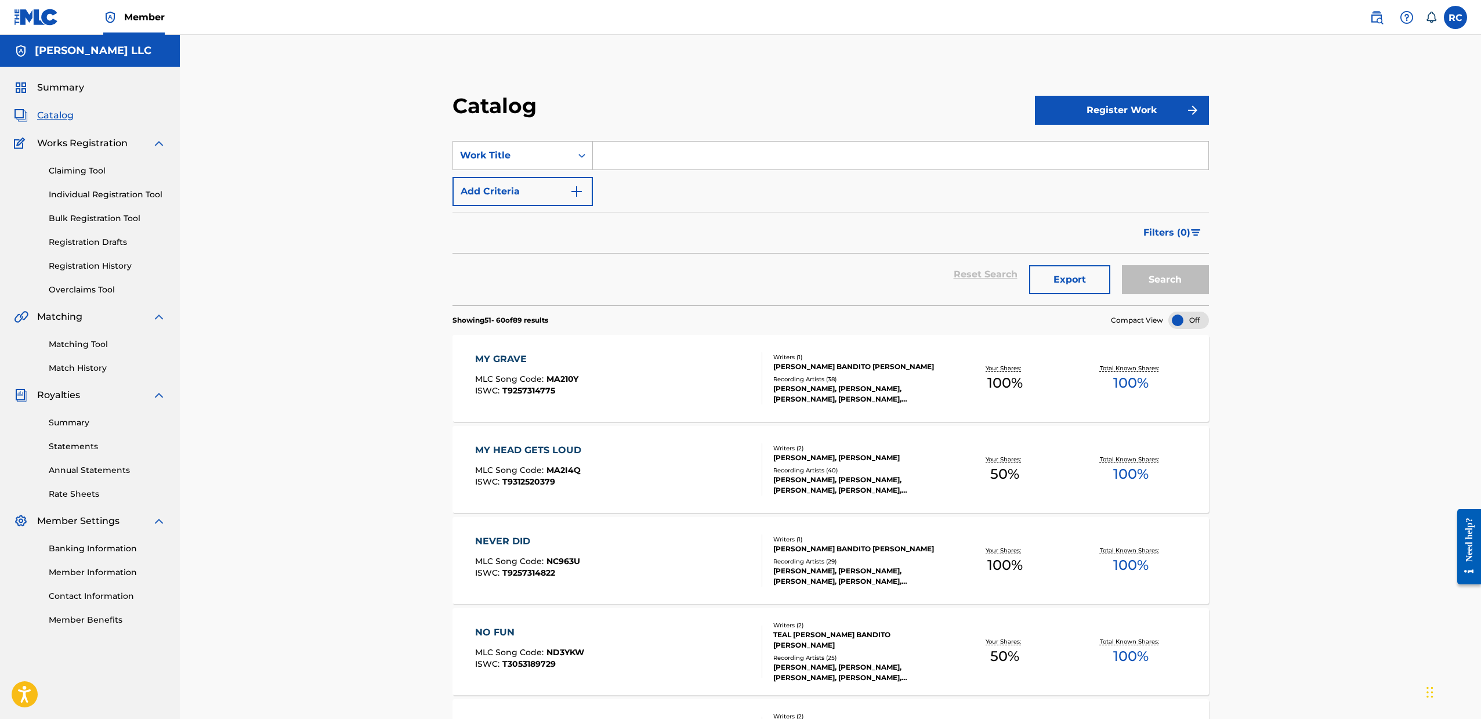
click at [625, 370] on div "MY GRAVE MLC Song Code : MA210Y ISWC : T9257314775" at bounding box center [619, 378] width 288 height 52
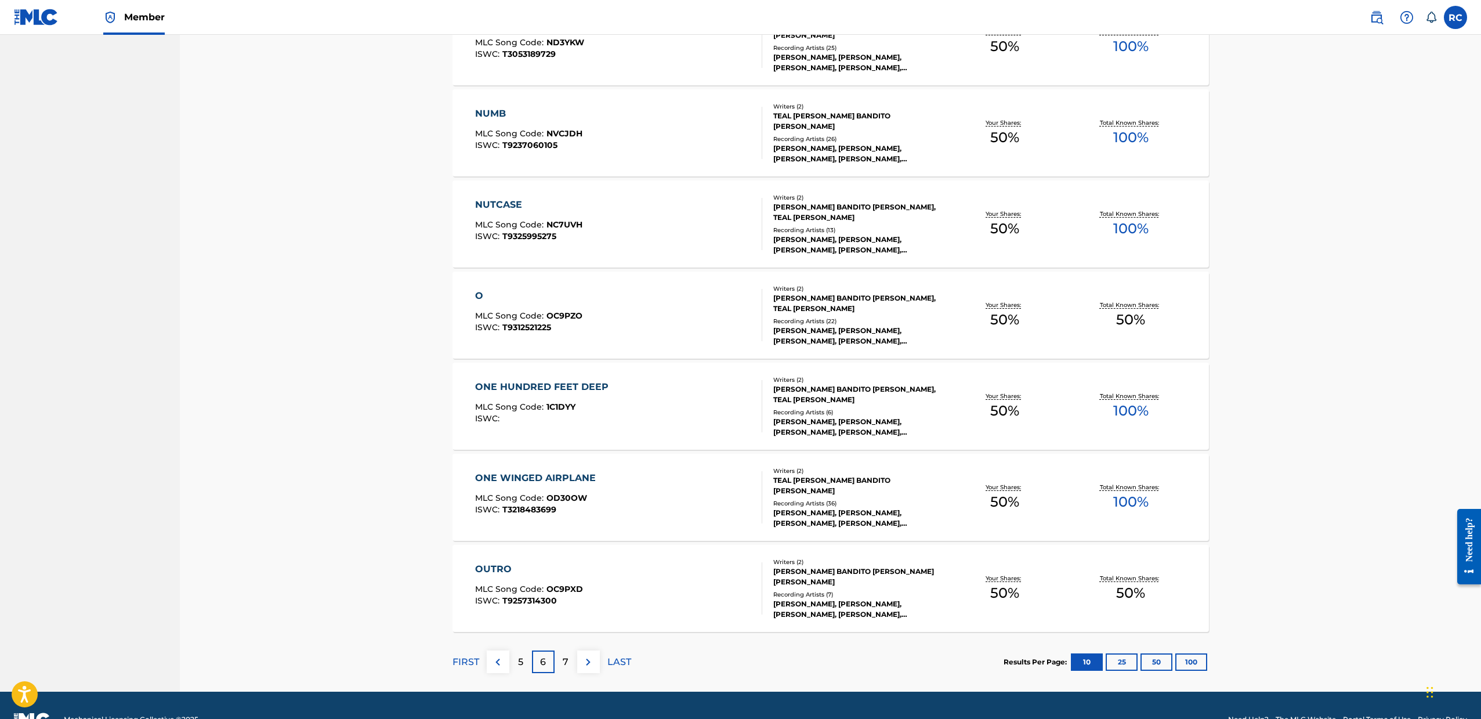
scroll to position [638, 0]
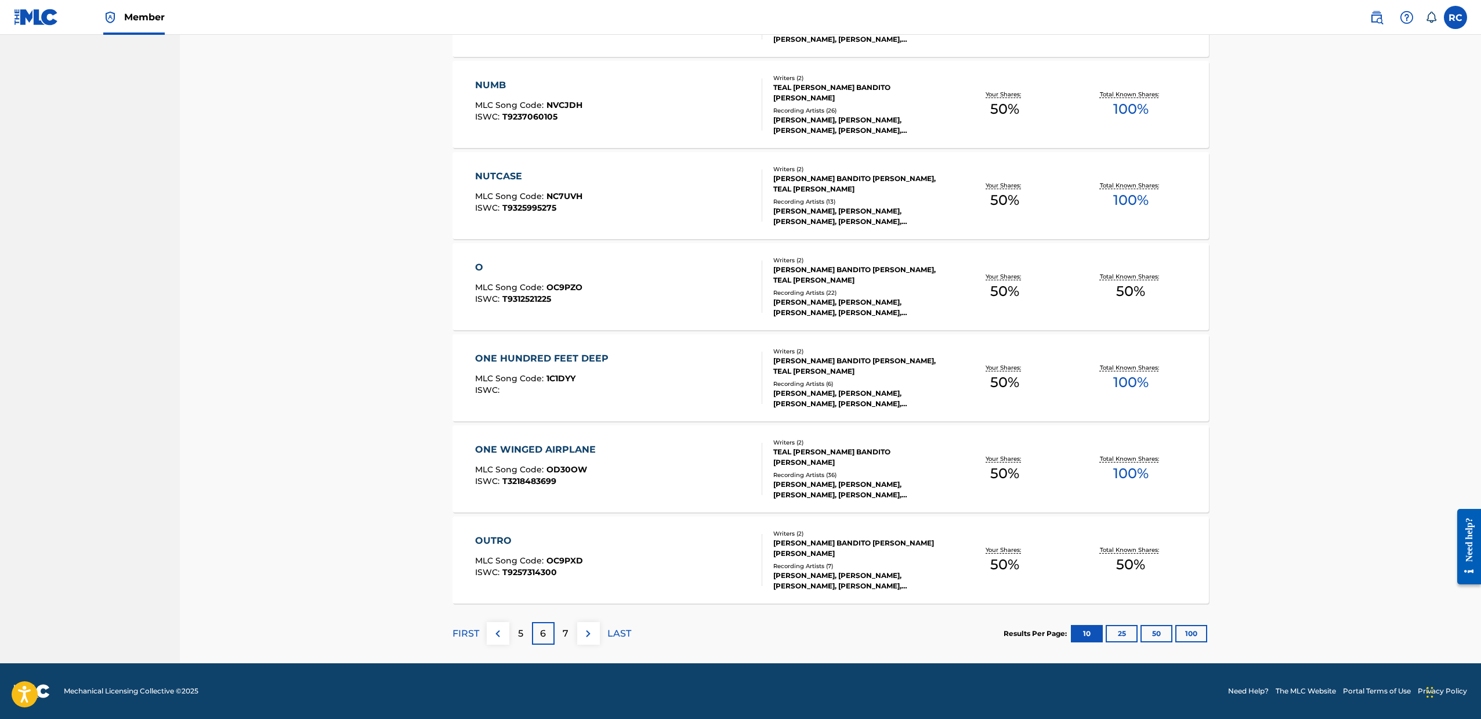
click at [571, 640] on div "7" at bounding box center [566, 633] width 23 height 23
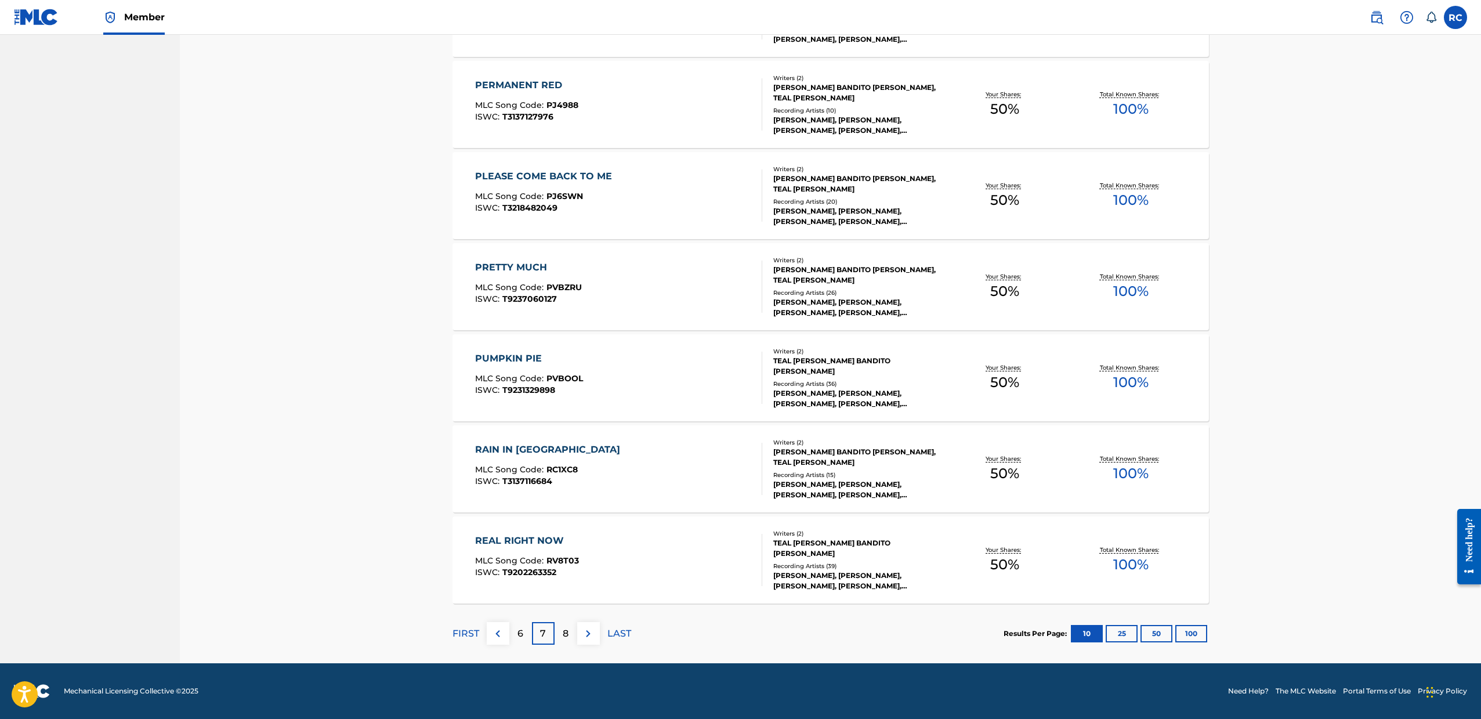
click at [567, 635] on p "8" at bounding box center [566, 634] width 6 height 14
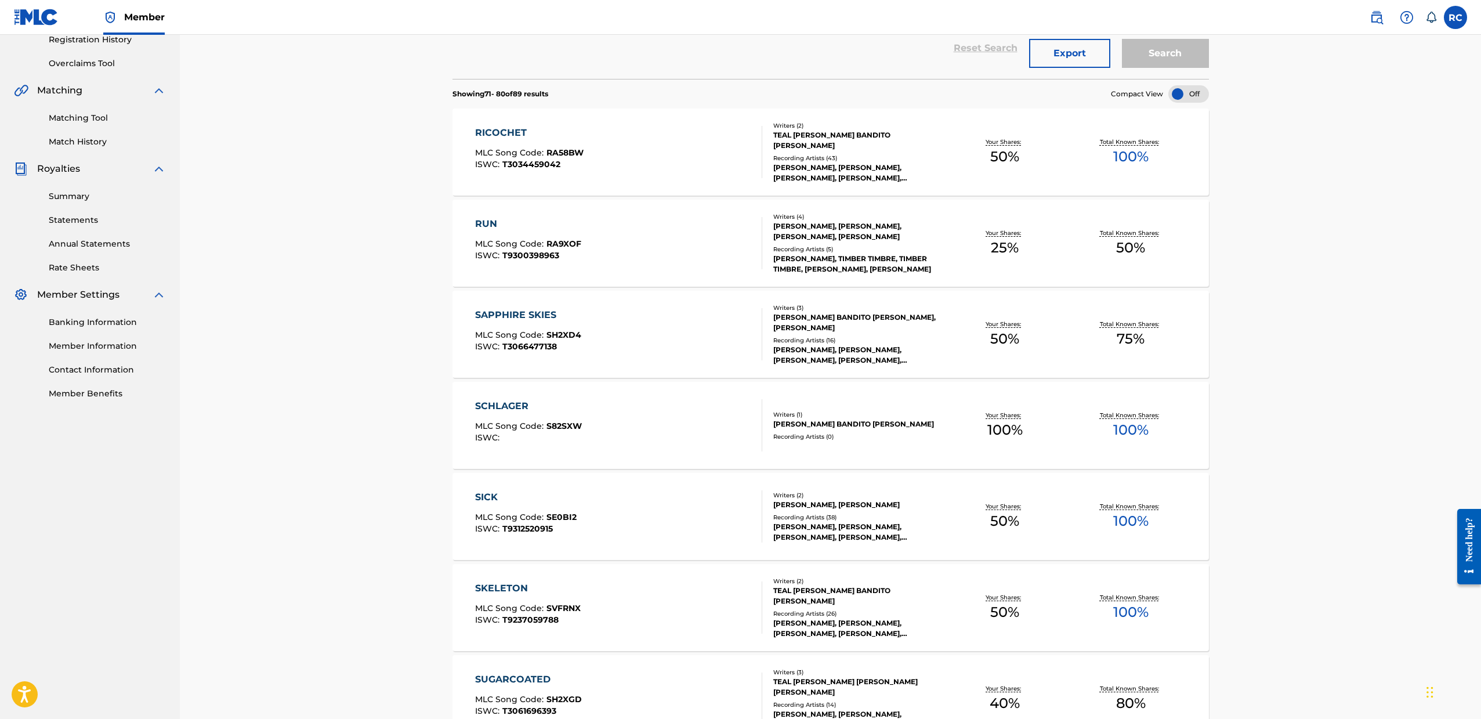
scroll to position [287, 0]
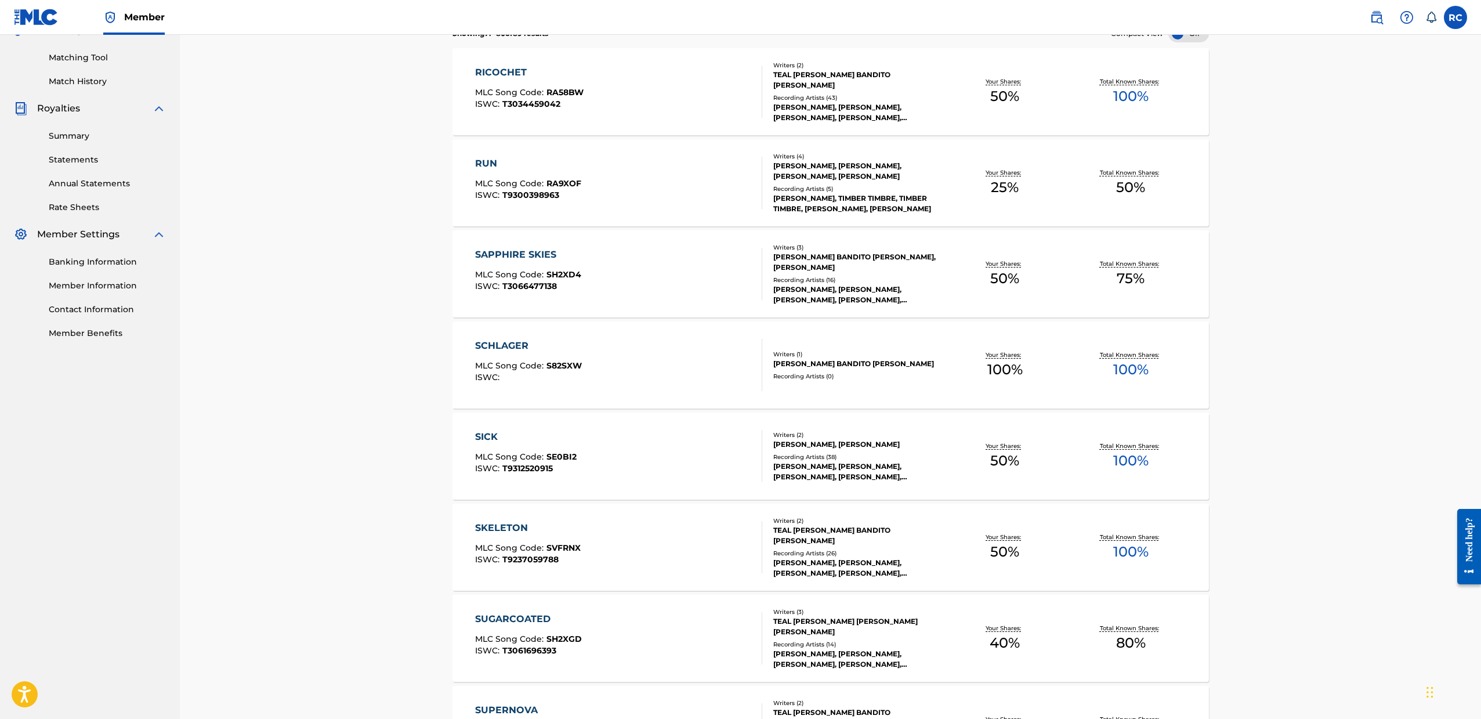
click at [578, 212] on div "RUN MLC Song Code : RA9XOF ISWC : T9300398963 Writers ( 4 ) [PERSON_NAME], [PER…" at bounding box center [831, 182] width 757 height 87
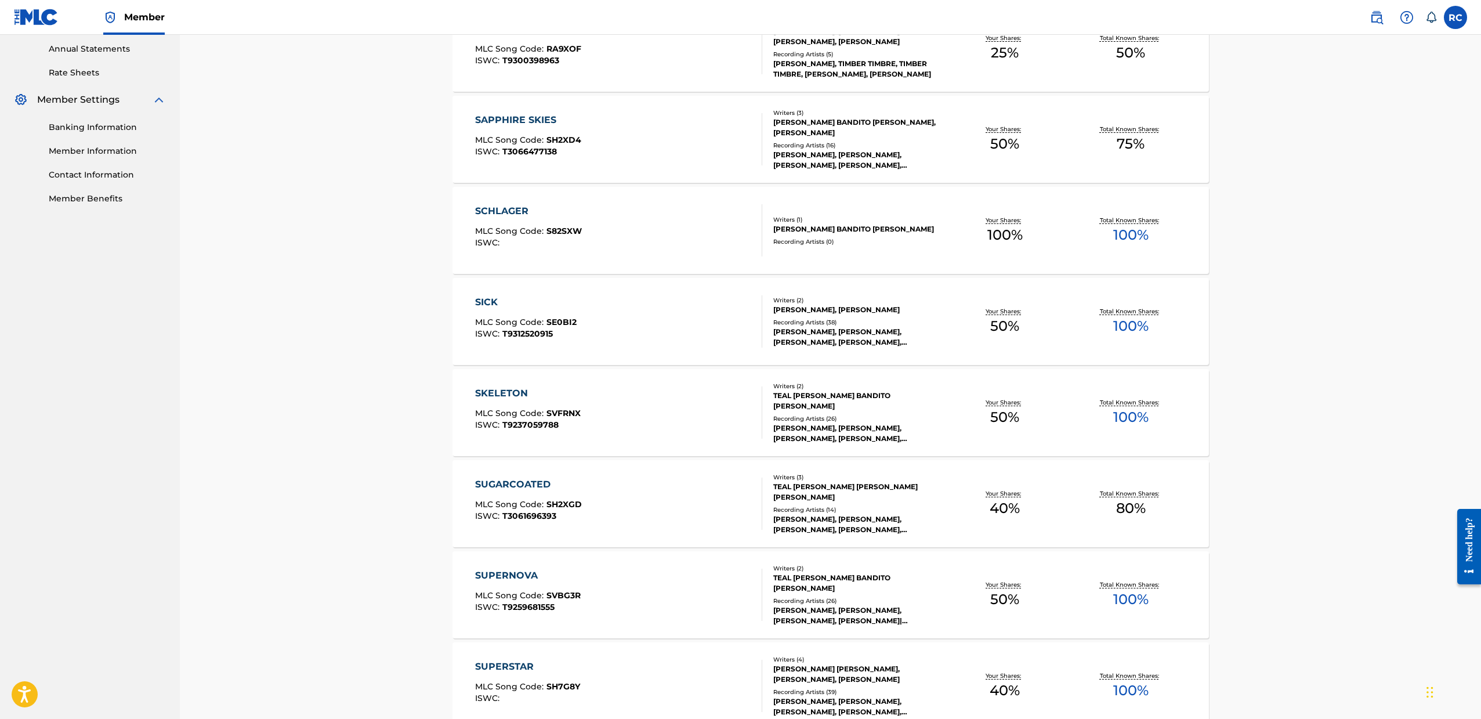
scroll to position [638, 0]
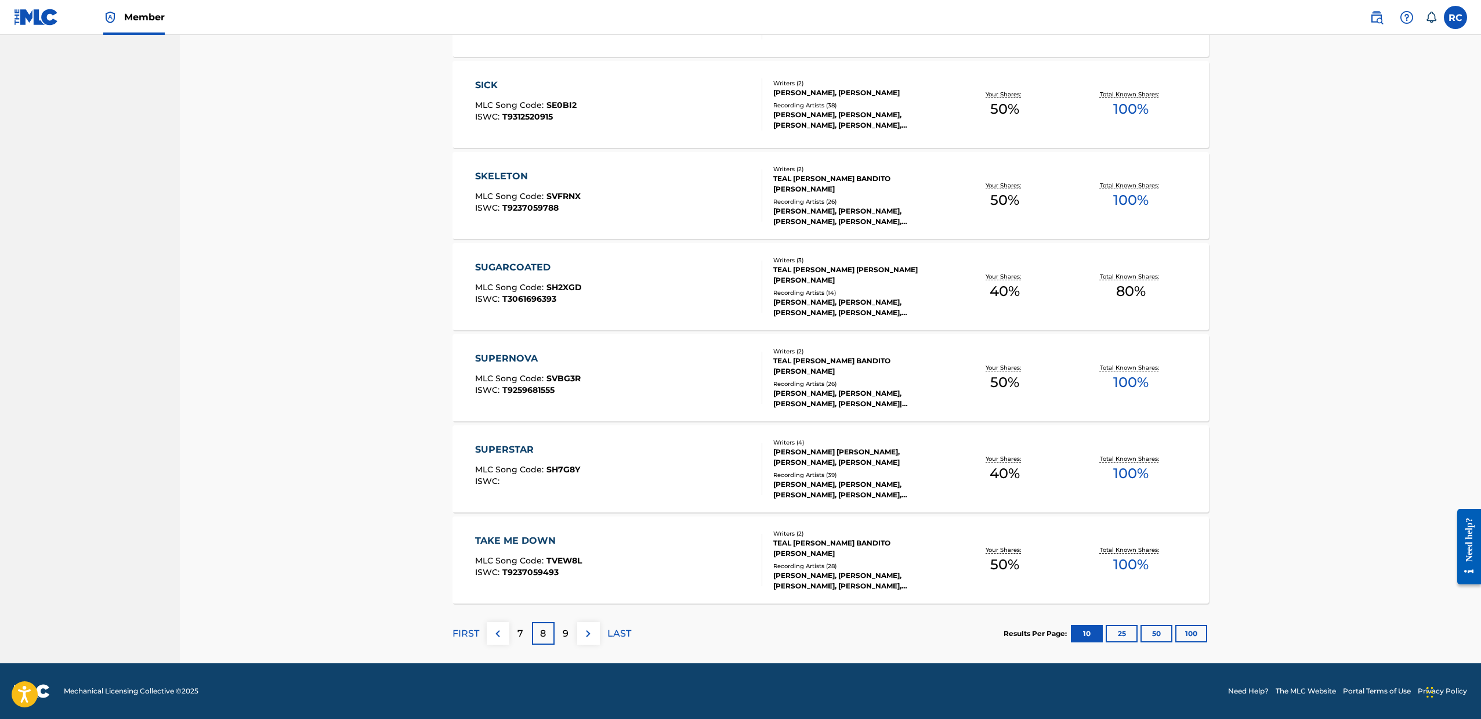
click at [584, 480] on div "SUPERSTAR MLC Song Code : SH7G8Y ISWC :" at bounding box center [619, 469] width 288 height 52
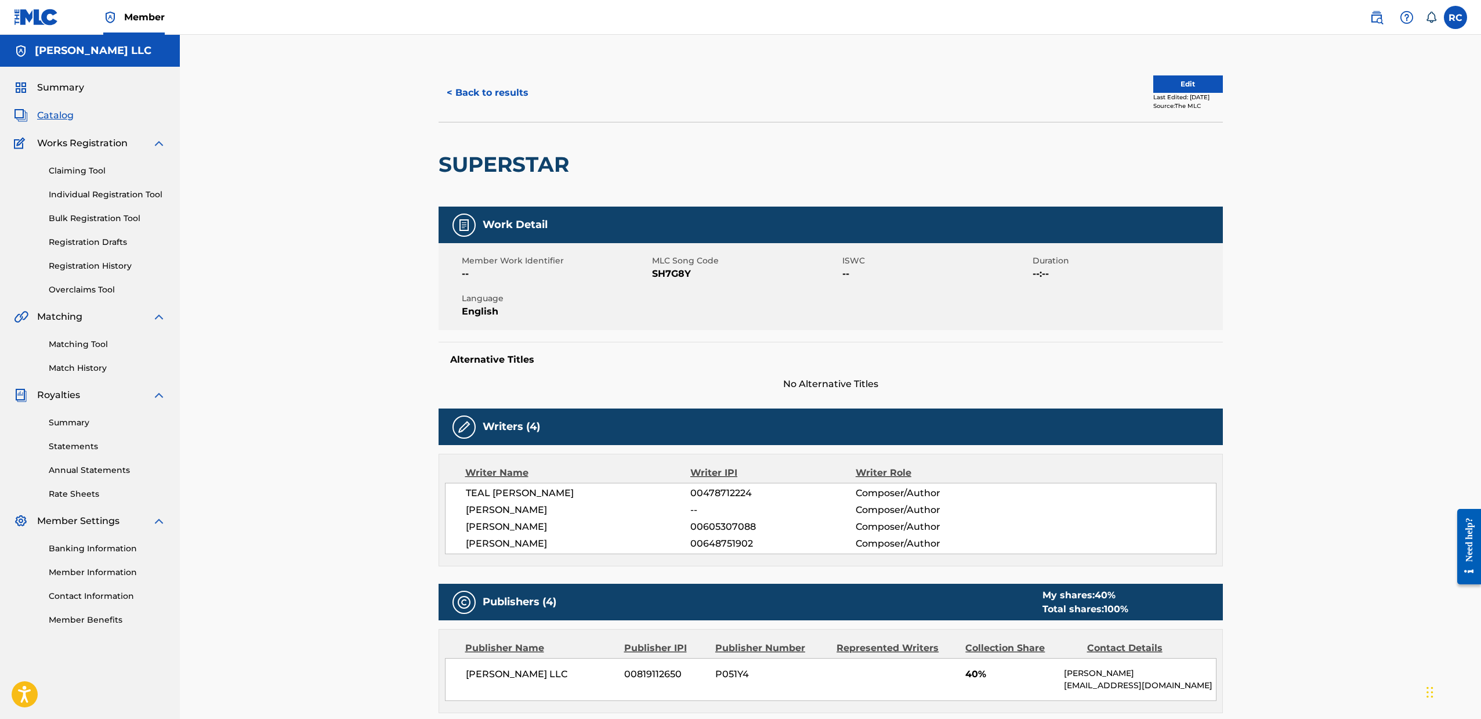
click at [46, 113] on span "Catalog" at bounding box center [55, 115] width 37 height 14
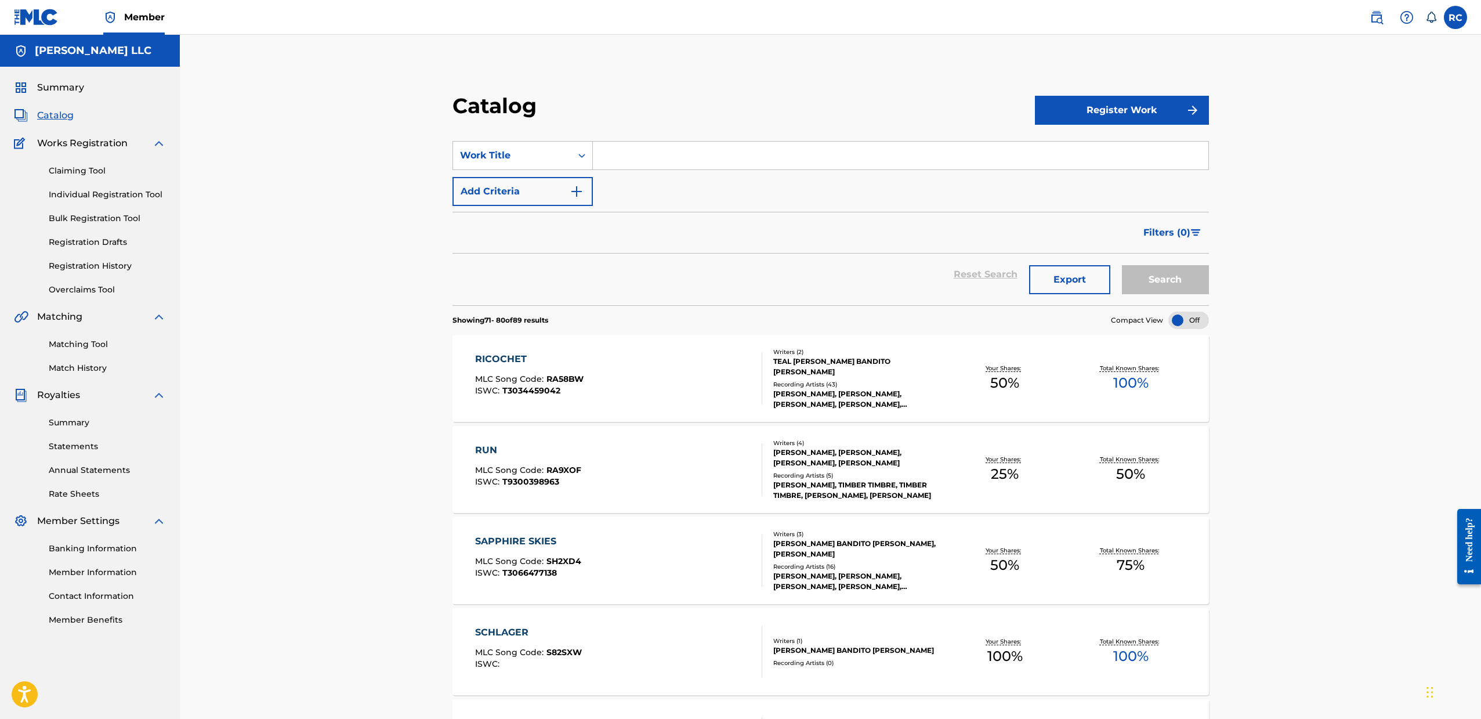
click at [631, 368] on div "RICOCHET MLC Song Code : RA58BW ISWC : T3034459042" at bounding box center [619, 378] width 288 height 52
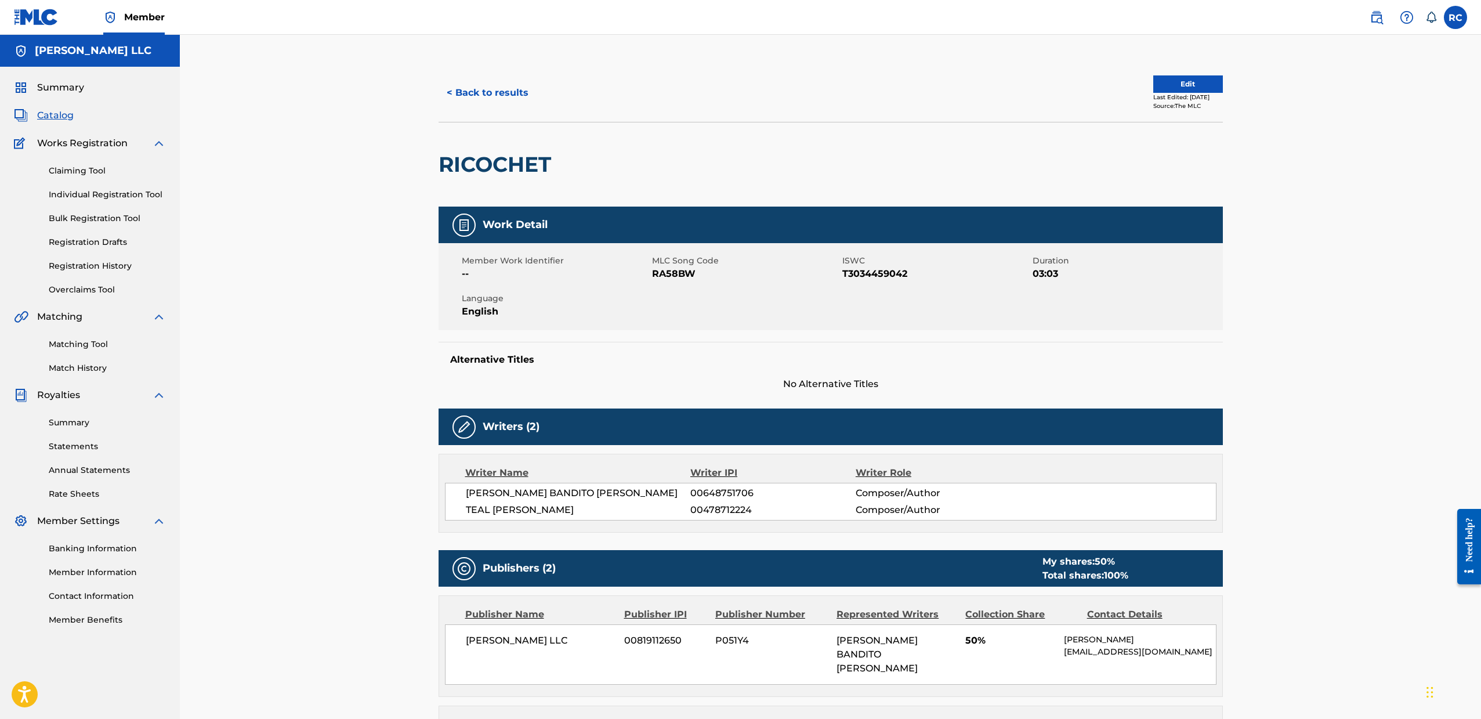
scroll to position [626, 0]
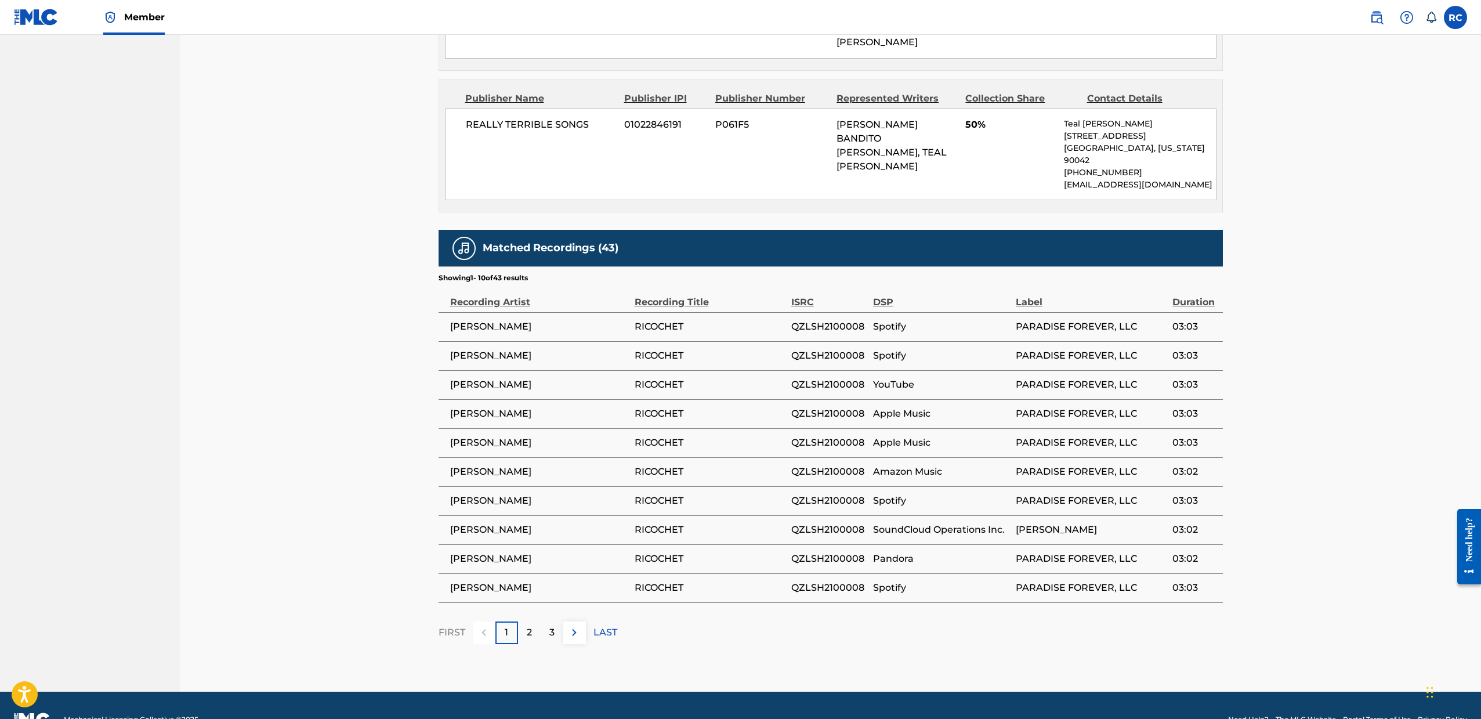
click at [505, 625] on p "1" at bounding box center [506, 632] width 3 height 14
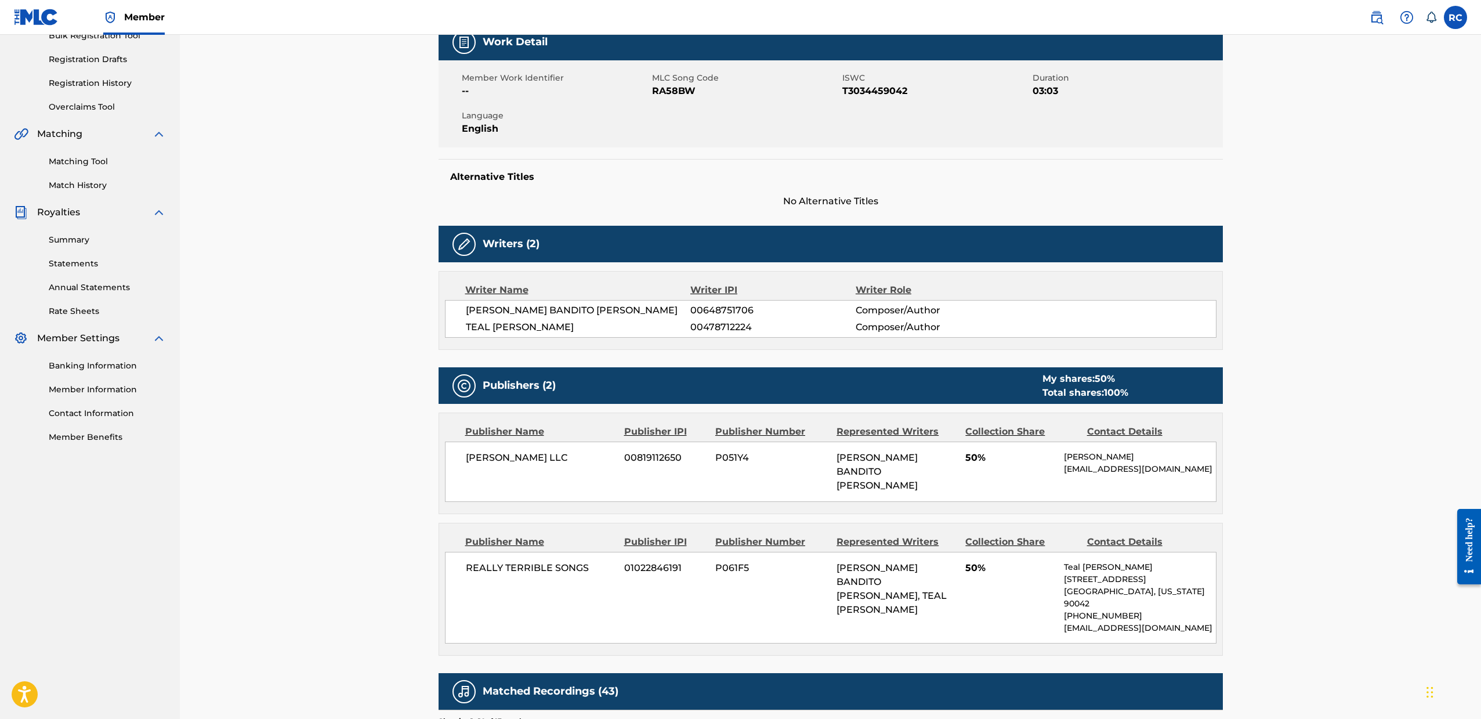
scroll to position [0, 0]
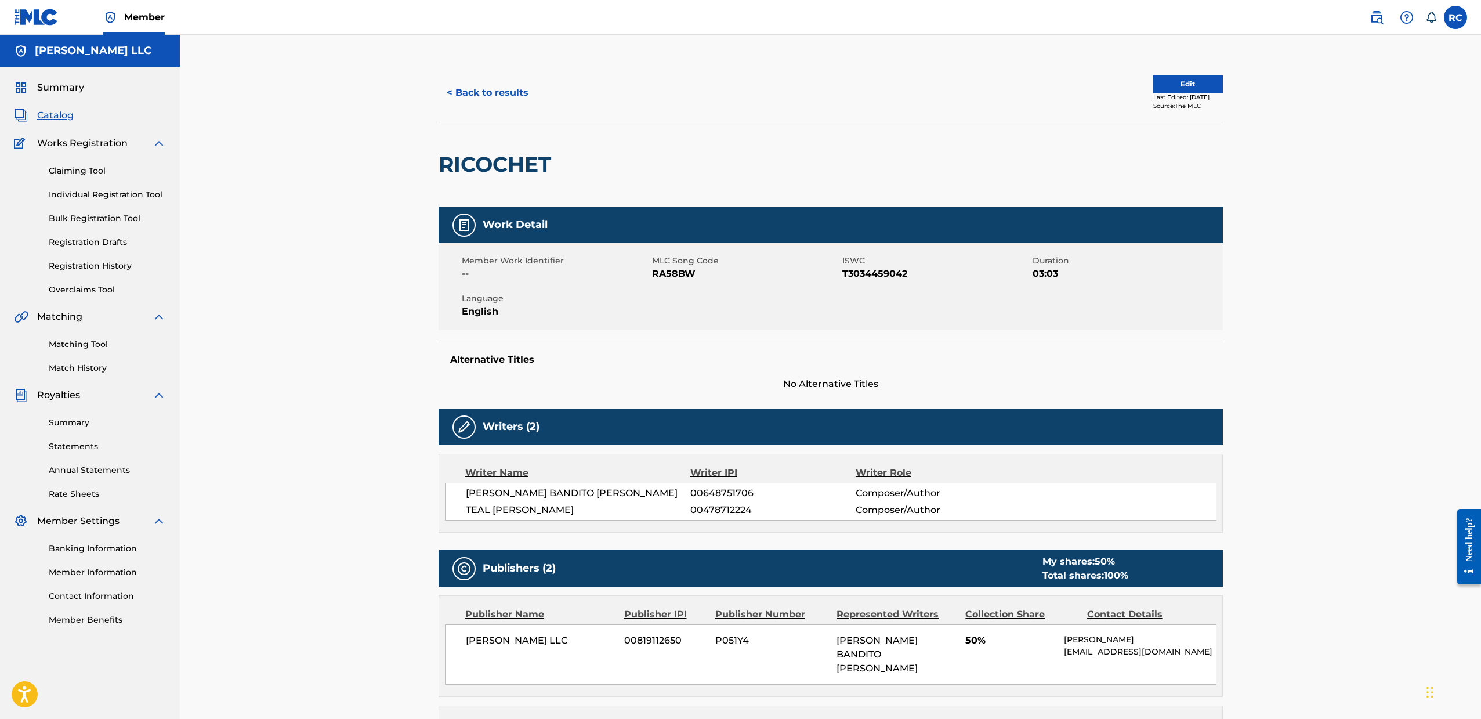
click at [165, 141] on img at bounding box center [159, 143] width 14 height 14
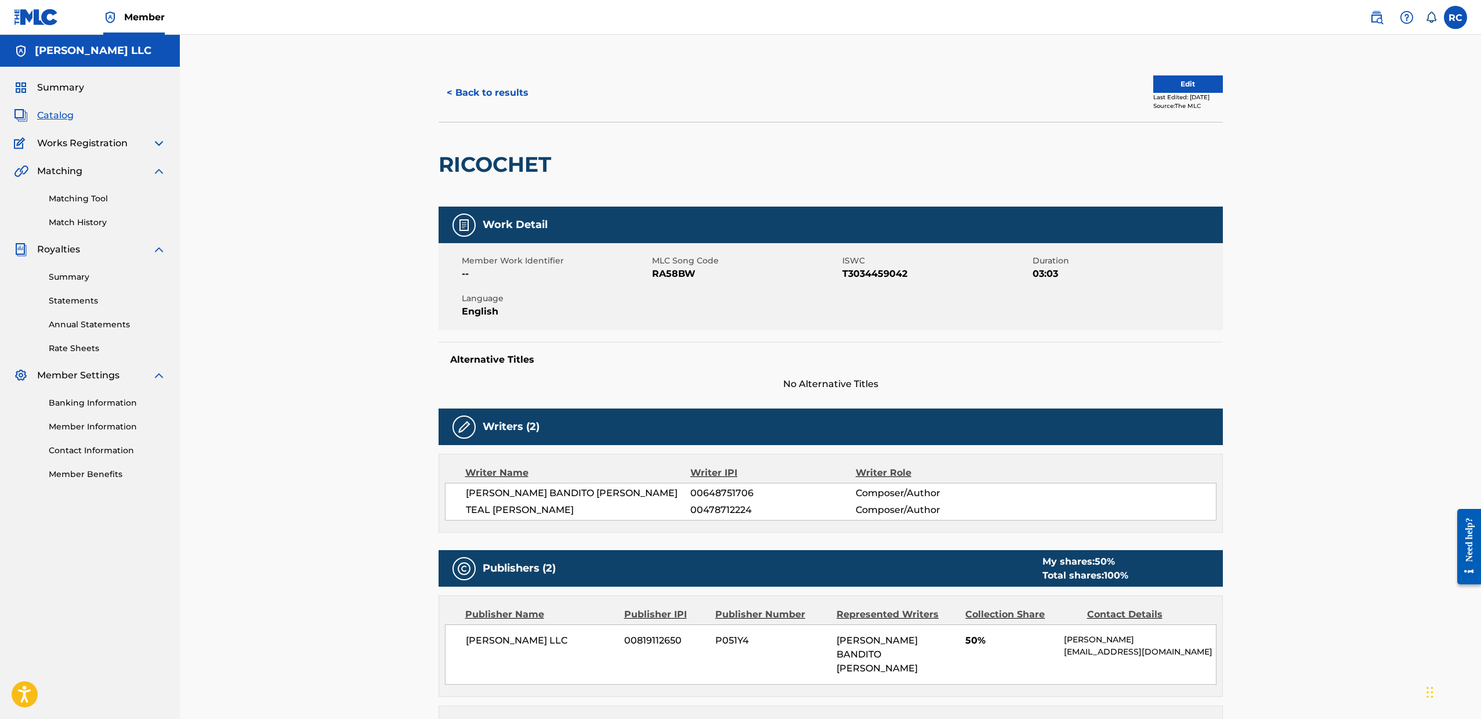
click at [52, 95] on div "Summary Catalog Works Registration Claiming Tool Individual Registration Tool B…" at bounding box center [90, 281] width 180 height 428
click at [57, 85] on span "Summary" at bounding box center [60, 88] width 47 height 14
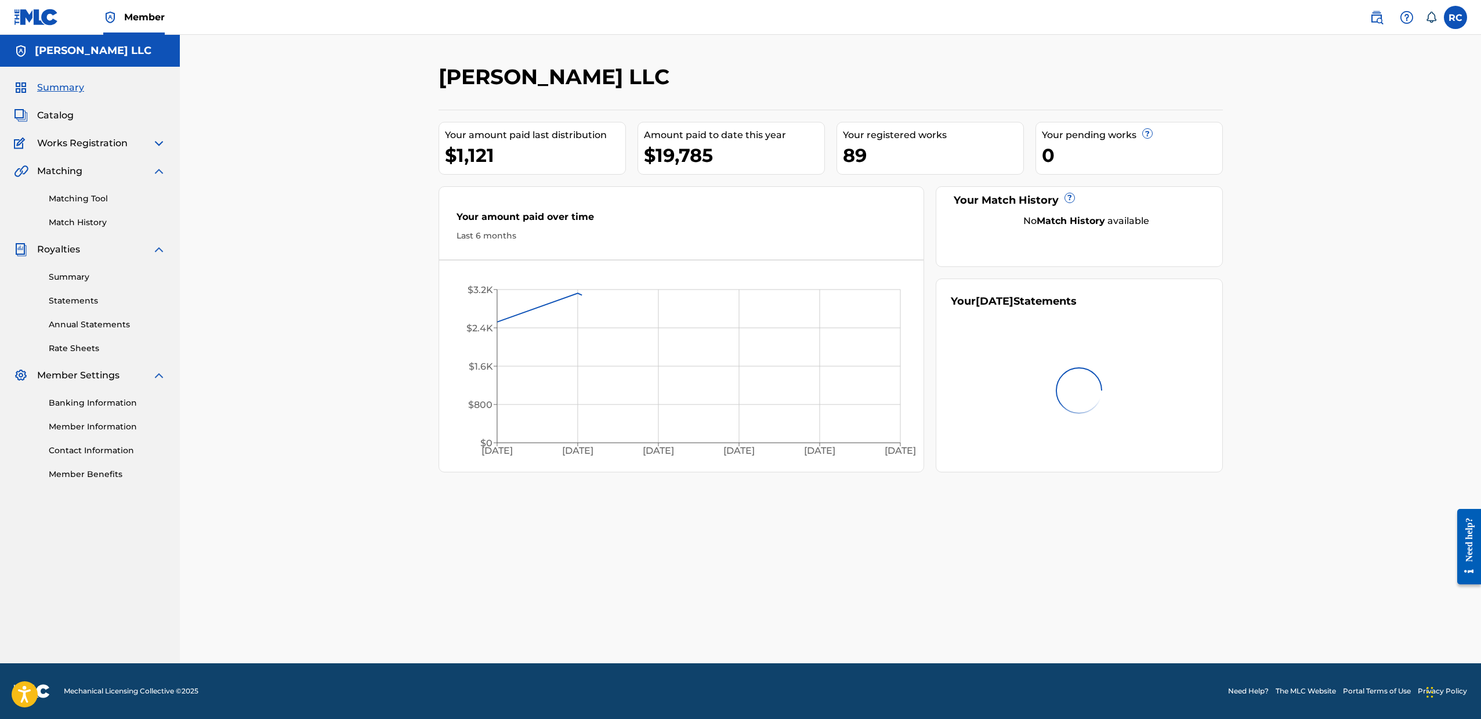
click at [64, 114] on span "Catalog" at bounding box center [55, 115] width 37 height 14
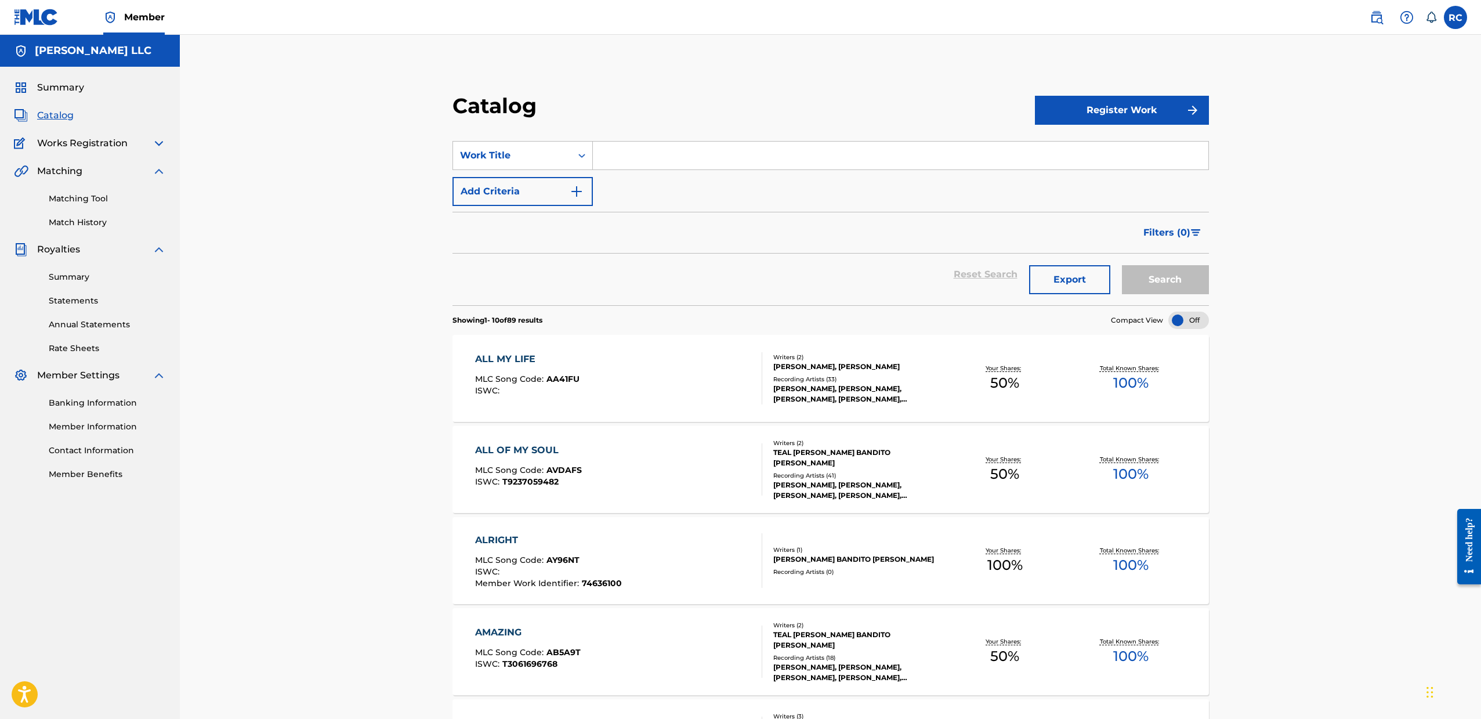
click at [694, 404] on div "ALL MY LIFE MLC Song Code : AA41FU ISWC :" at bounding box center [619, 378] width 288 height 52
